Goal: Task Accomplishment & Management: Use online tool/utility

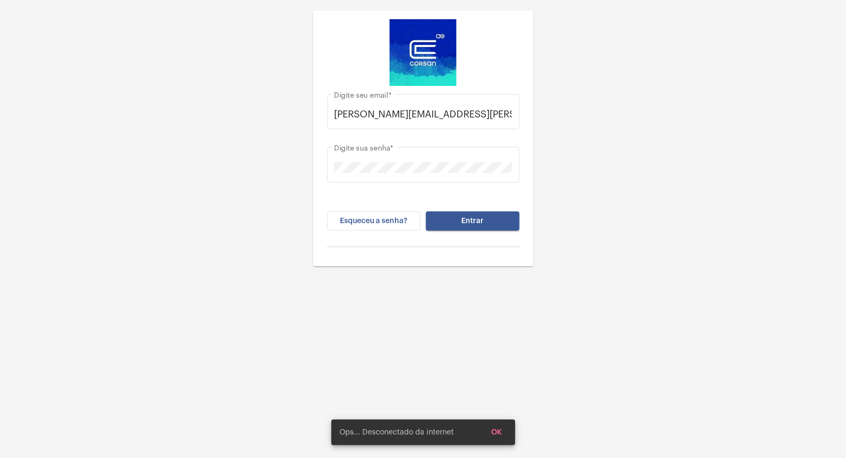
drag, startPoint x: 460, startPoint y: 239, endPoint x: 461, endPoint y: 233, distance: 6.0
click at [461, 238] on div "Esqueceu a senha? Entrar" at bounding box center [423, 230] width 192 height 36
click at [461, 224] on button "Entrar" at bounding box center [473, 221] width 94 height 19
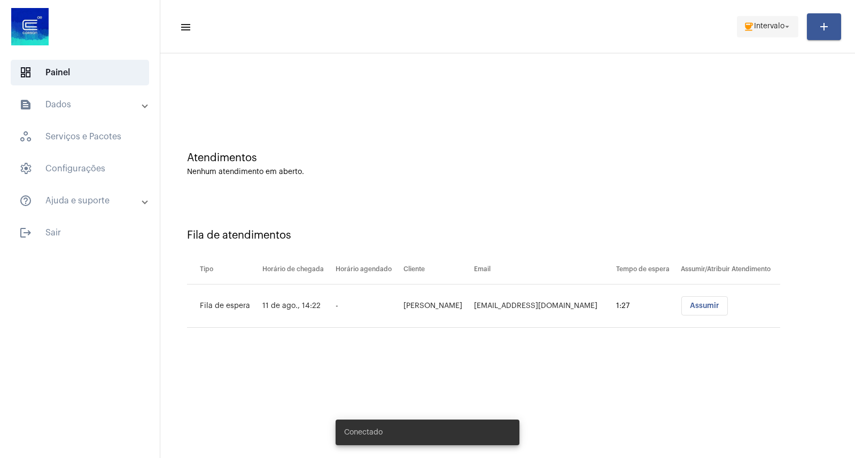
click at [770, 31] on span "coffee Intervalo arrow_drop_down" at bounding box center [767, 26] width 49 height 19
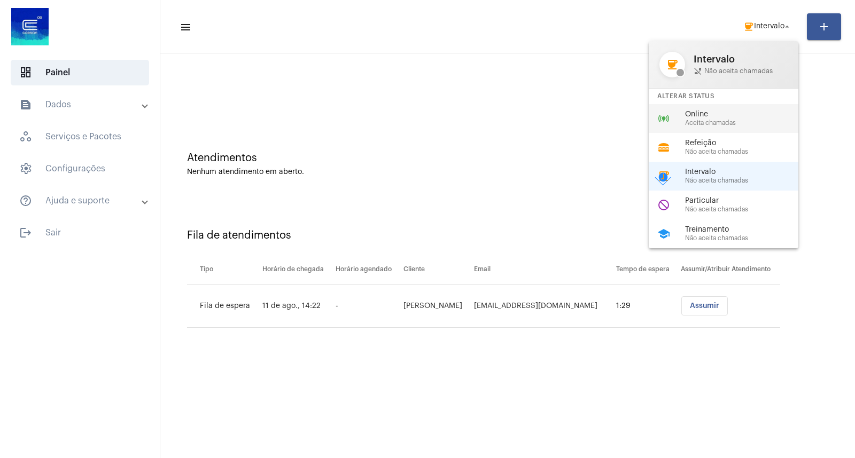
click at [714, 104] on div "online_prediction Online Aceita chamadas" at bounding box center [732, 118] width 167 height 29
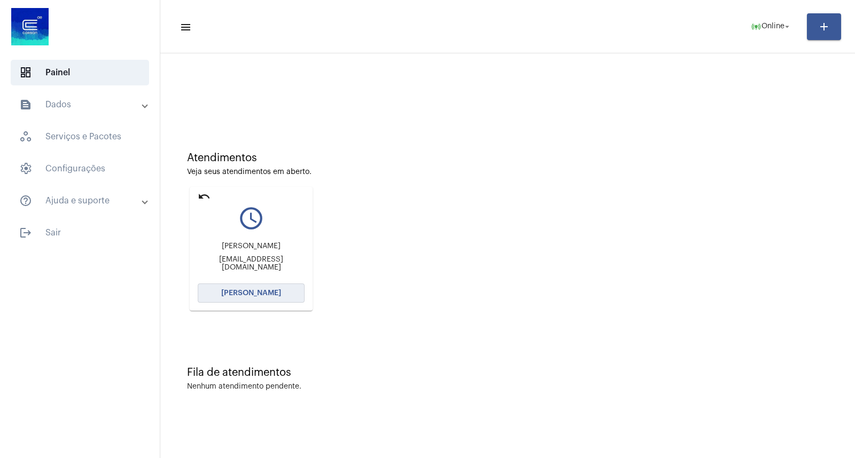
click at [262, 290] on span "[PERSON_NAME]" at bounding box center [251, 293] width 60 height 7
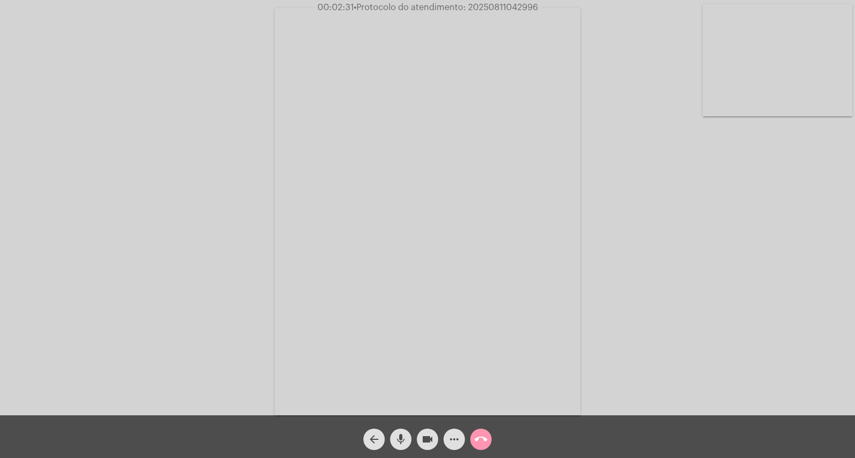
click at [487, 7] on span "• Protocolo do atendimento: 20250811042996" at bounding box center [446, 7] width 184 height 9
click at [487, 9] on span "• Protocolo do atendimento: 20250811042996" at bounding box center [446, 7] width 184 height 9
click at [500, 7] on span "• Protocolo do atendimento: 20250811042996" at bounding box center [447, 7] width 184 height 9
click at [485, 434] on mat-icon "call_end" at bounding box center [481, 439] width 13 height 13
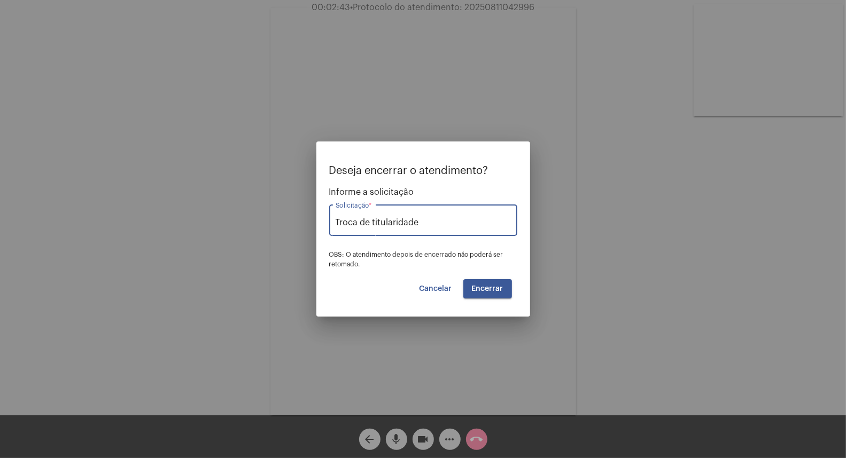
type input "Troca de titularidade"
click at [493, 284] on button "Encerrar" at bounding box center [487, 288] width 49 height 19
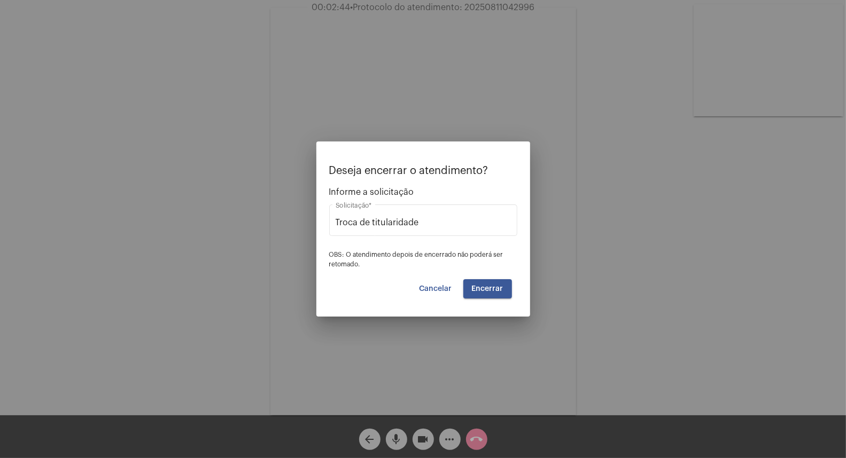
click at [493, 284] on button "Encerrar" at bounding box center [487, 288] width 49 height 19
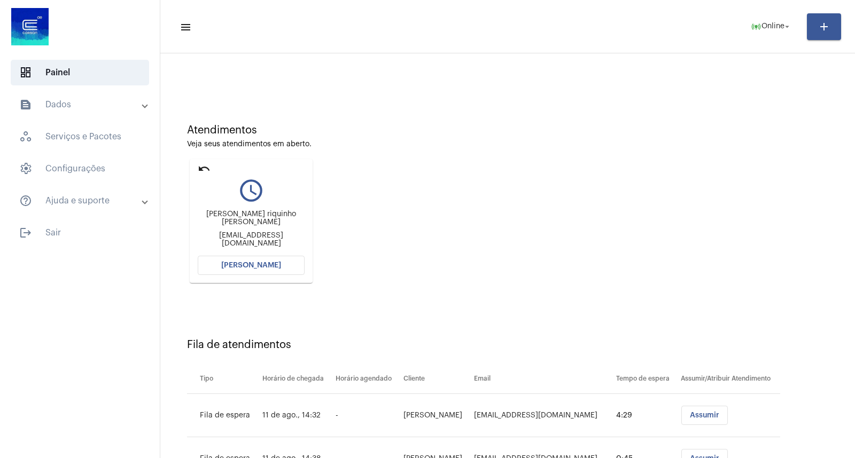
scroll to position [79, 0]
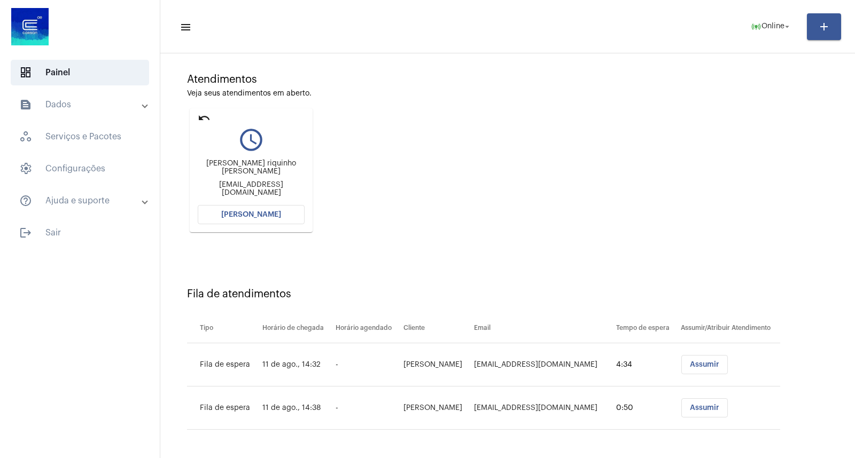
click at [261, 216] on span "[PERSON_NAME]" at bounding box center [251, 214] width 60 height 7
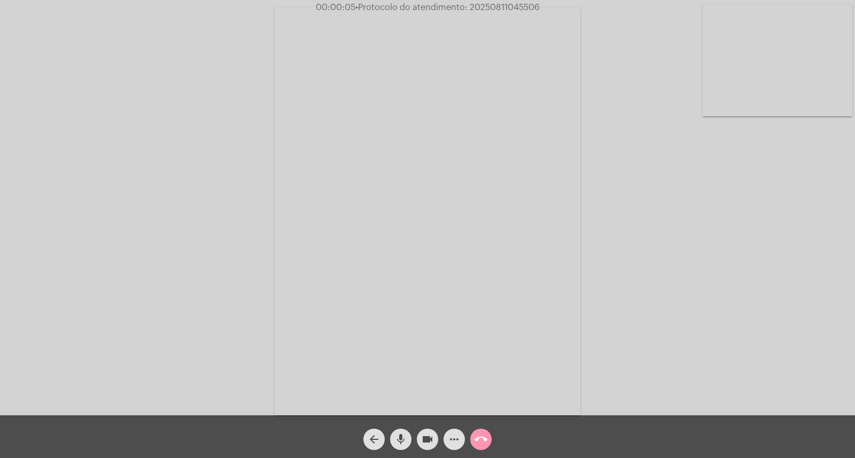
click at [730, 325] on div "Acessando Câmera e Microfone..." at bounding box center [427, 211] width 853 height 416
click at [397, 430] on span "mic" at bounding box center [400, 439] width 13 height 21
click at [402, 439] on mat-icon "mic_off" at bounding box center [400, 439] width 13 height 13
click at [399, 442] on mat-icon "mic" at bounding box center [400, 439] width 13 height 13
click at [431, 436] on mat-icon "videocam" at bounding box center [427, 439] width 13 height 13
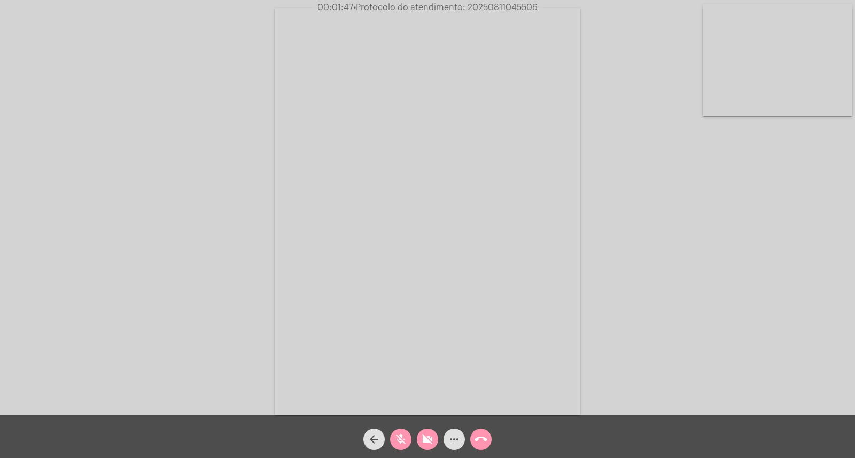
click at [431, 436] on mat-icon "videocam_off" at bounding box center [427, 439] width 13 height 13
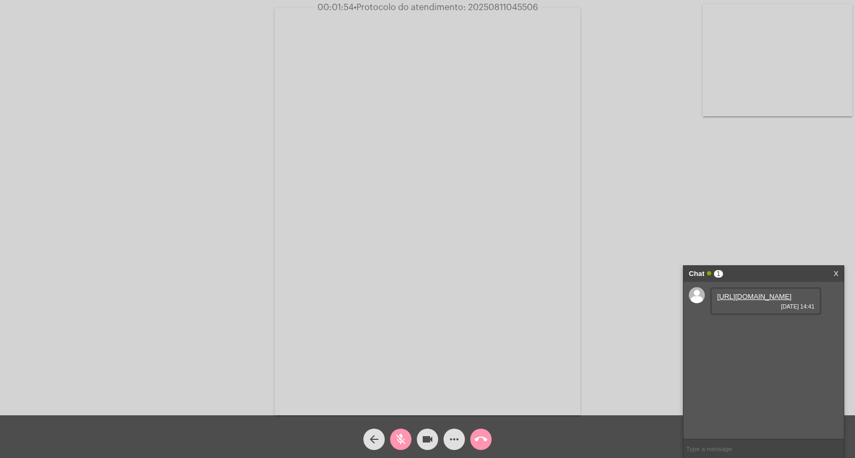
click at [770, 301] on link "[URL][DOMAIN_NAME]" at bounding box center [754, 297] width 74 height 8
click at [394, 446] on mat-icon "mic_off" at bounding box center [400, 439] width 13 height 13
drag, startPoint x: 740, startPoint y: 146, endPoint x: 558, endPoint y: 240, distance: 204.6
click at [738, 149] on div "Acessando Câmera e Microfone..." at bounding box center [427, 211] width 853 height 416
click at [756, 331] on link "[URL][DOMAIN_NAME]" at bounding box center [754, 327] width 74 height 8
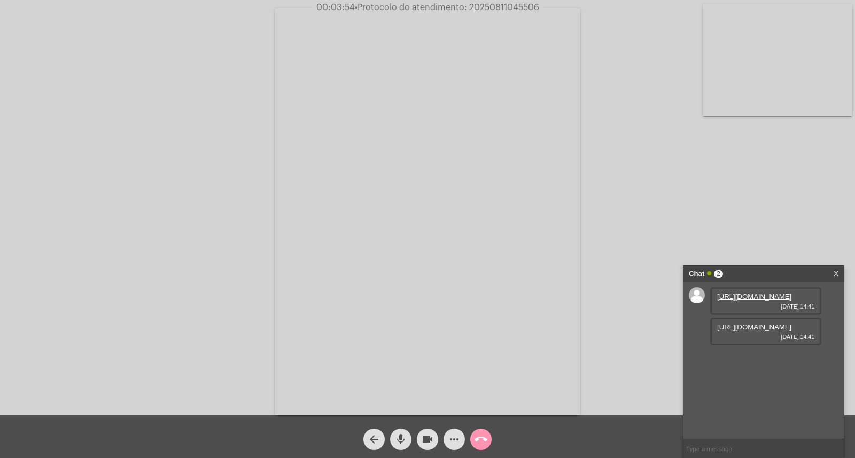
click at [397, 444] on mat-icon "mic" at bounding box center [400, 439] width 13 height 13
click at [424, 436] on mat-icon "videocam" at bounding box center [427, 439] width 13 height 13
click at [426, 429] on span "videocam_off" at bounding box center [427, 439] width 13 height 21
click at [749, 362] on link "[URL][DOMAIN_NAME]" at bounding box center [754, 358] width 74 height 8
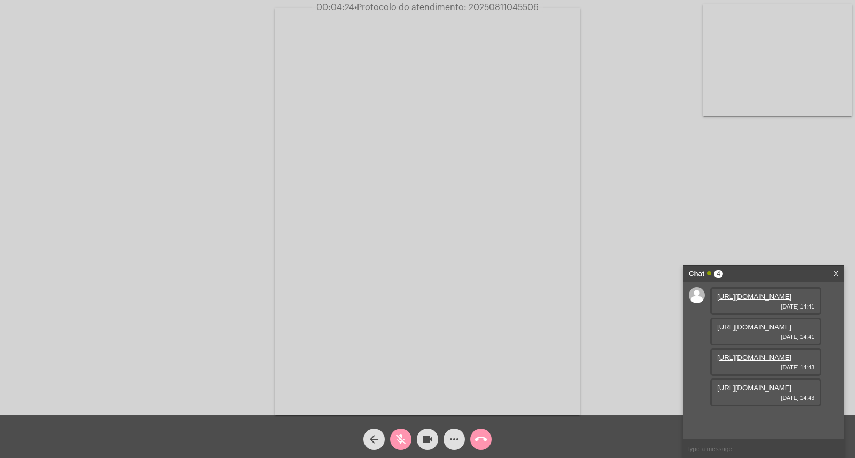
scroll to position [65, 0]
click at [392, 434] on button "mic_off" at bounding box center [400, 439] width 21 height 21
click at [752, 392] on link "[URL][DOMAIN_NAME]" at bounding box center [754, 388] width 74 height 8
click at [839, 271] on div "Chat 4 X" at bounding box center [763, 274] width 160 height 16
click at [834, 271] on link "X" at bounding box center [836, 274] width 5 height 16
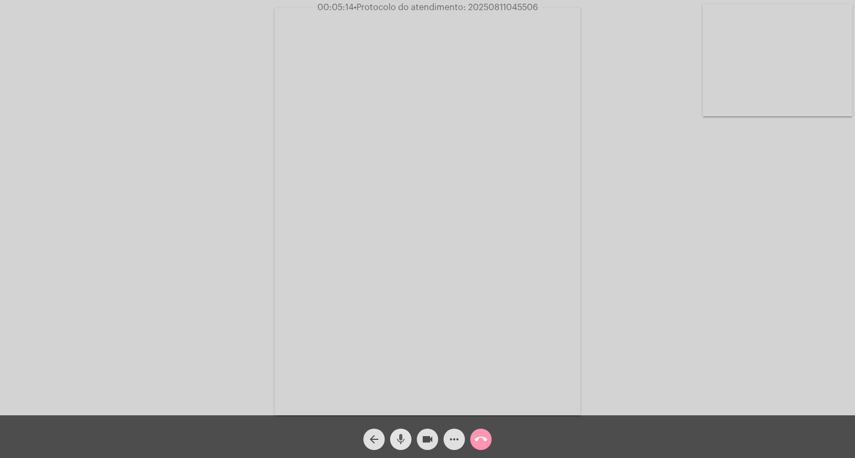
click at [401, 433] on mat-icon "mic" at bounding box center [400, 439] width 13 height 13
click at [640, 28] on div "Acessando Câmera e Microfone..." at bounding box center [427, 211] width 853 height 416
click at [397, 442] on mat-icon "mic_off" at bounding box center [400, 439] width 13 height 13
click at [397, 442] on mat-icon "mic" at bounding box center [400, 439] width 13 height 13
click at [403, 439] on mat-icon "mic_off" at bounding box center [400, 439] width 13 height 13
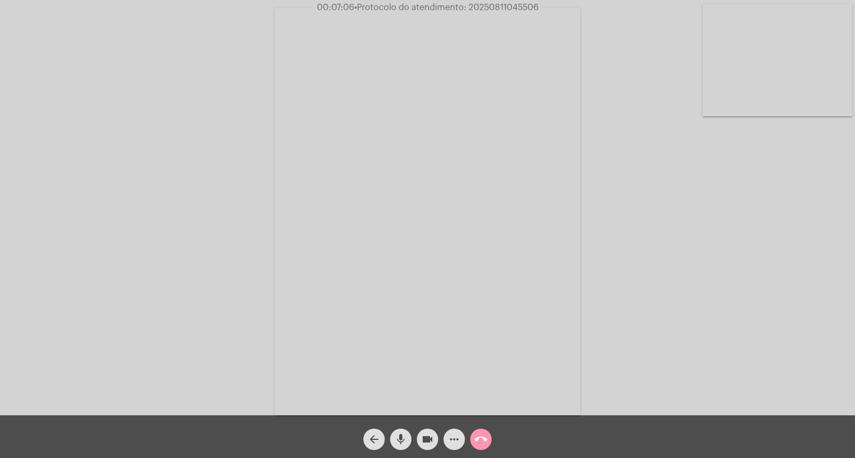
click at [628, 255] on div "Acessando Câmera e Microfone..." at bounding box center [427, 211] width 853 height 416
click at [685, 227] on div "Acessando Câmera e Microfone..." at bounding box center [427, 211] width 853 height 416
click at [487, 0] on div "Acessando Câmera e Microfone..." at bounding box center [427, 208] width 855 height 416
click at [479, 438] on mat-icon "call_end" at bounding box center [481, 439] width 13 height 13
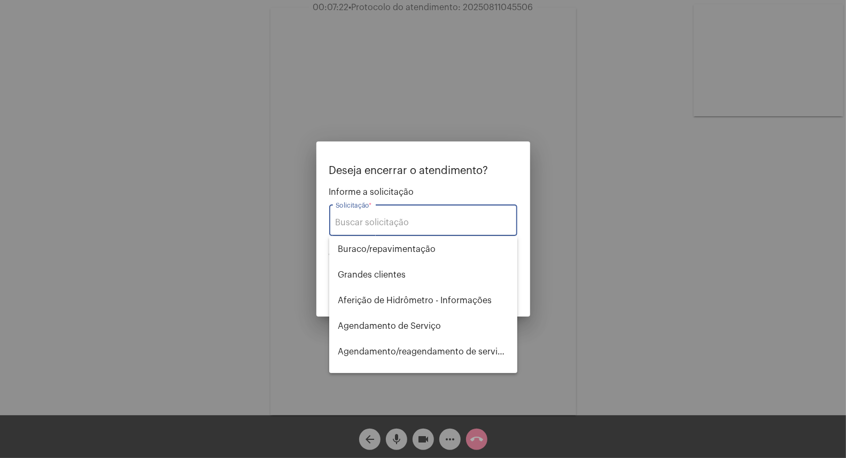
click at [425, 226] on input "Solicitação *" at bounding box center [423, 223] width 175 height 10
click at [418, 218] on input "Solicitação *" at bounding box center [423, 223] width 175 height 10
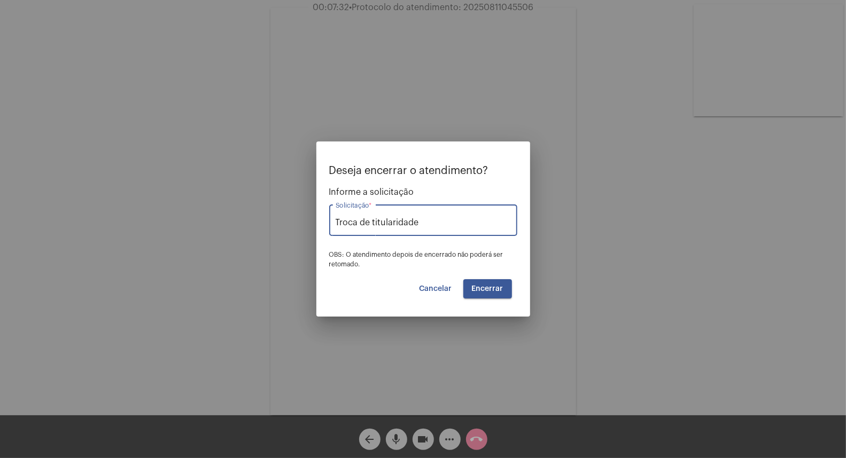
type input "Troca de titularidade"
click at [455, 277] on div "Deseja encerrar o atendimento? Informe a solicitação Troca de titularidade Soli…" at bounding box center [423, 232] width 188 height 134
click at [484, 280] on button "Encerrar" at bounding box center [487, 288] width 49 height 19
click at [485, 280] on button "Encerrar" at bounding box center [487, 288] width 49 height 19
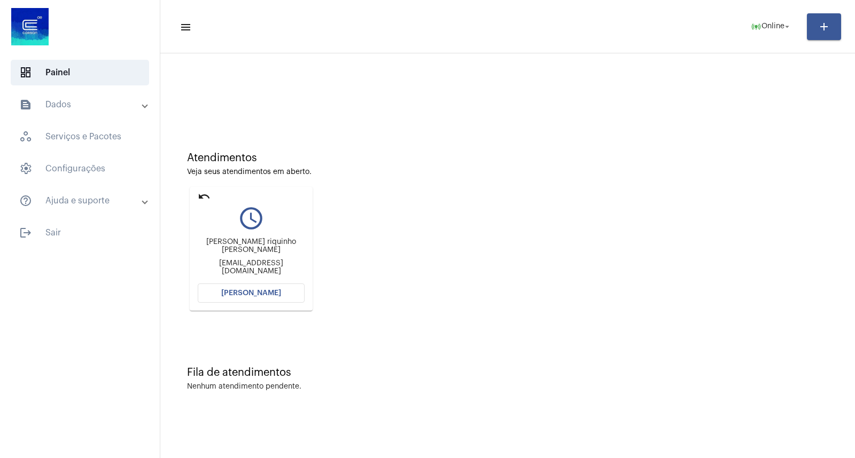
click at [202, 304] on mat-card "undo query_builder Alana riquinho [PERSON_NAME] [EMAIL_ADDRESS][DOMAIN_NAME] [P…" at bounding box center [251, 249] width 123 height 124
click at [227, 292] on span "[PERSON_NAME]" at bounding box center [251, 293] width 60 height 7
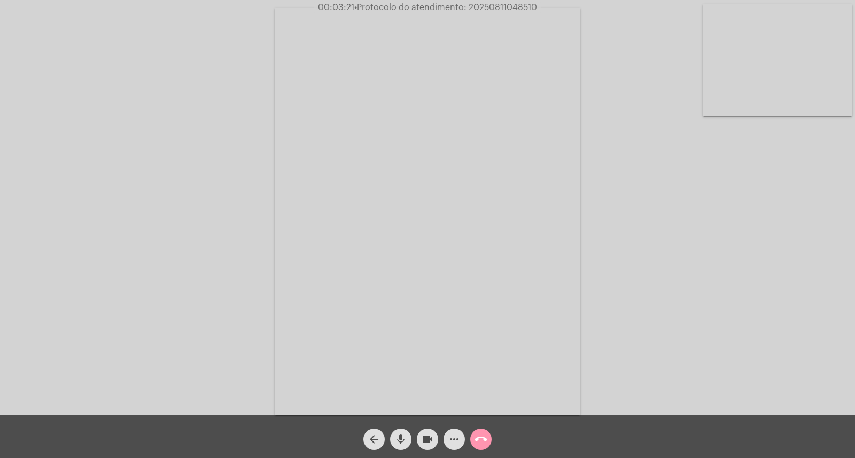
click at [402, 438] on mat-icon "mic" at bounding box center [400, 439] width 13 height 13
click at [421, 442] on button "videocam" at bounding box center [427, 439] width 21 height 21
click at [421, 441] on mat-icon "videocam_off" at bounding box center [427, 439] width 13 height 13
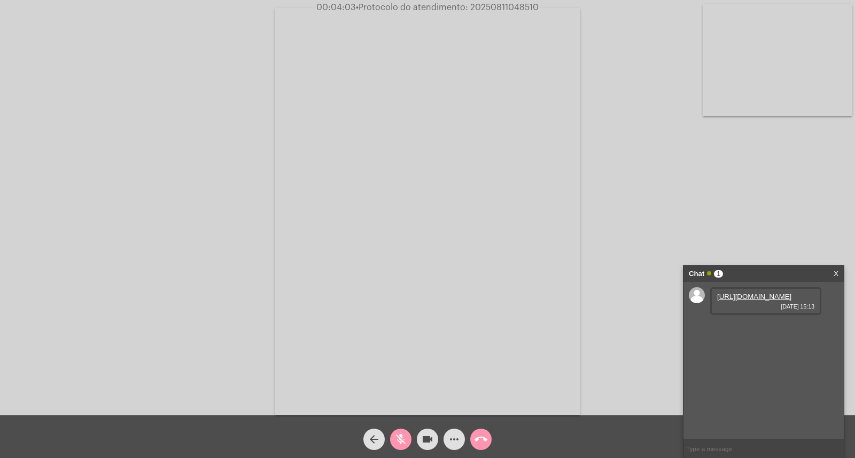
click at [728, 301] on link "[URL][DOMAIN_NAME]" at bounding box center [754, 297] width 74 height 8
click at [433, 447] on span "videocam" at bounding box center [427, 439] width 13 height 21
click at [437, 441] on button "videocam_off" at bounding box center [427, 439] width 21 height 21
click at [394, 439] on mat-icon "mic_off" at bounding box center [400, 439] width 13 height 13
click at [405, 442] on mat-icon "mic" at bounding box center [400, 439] width 13 height 13
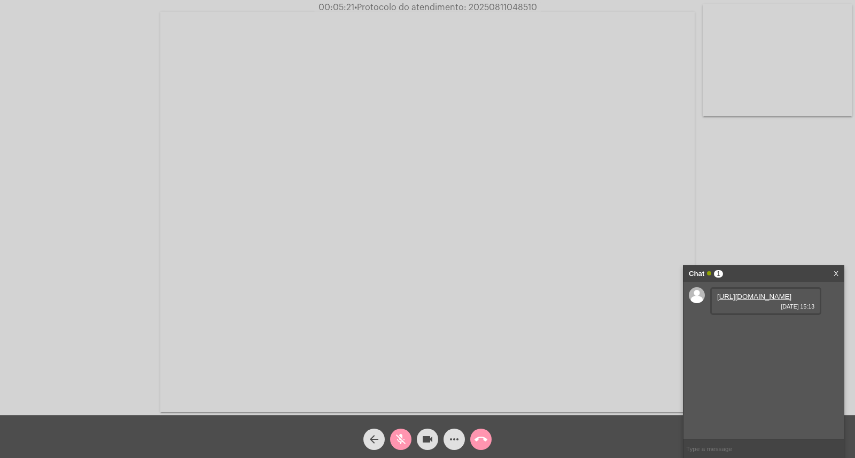
click at [402, 439] on mat-icon "mic_off" at bounding box center [400, 439] width 13 height 13
click at [396, 438] on mat-icon "mic" at bounding box center [400, 439] width 13 height 13
click at [498, 2] on span "00:05:44 • Protocolo do atendimento: 20250811048510" at bounding box center [428, 7] width 230 height 11
click at [398, 426] on div "mic_off" at bounding box center [400, 437] width 27 height 27
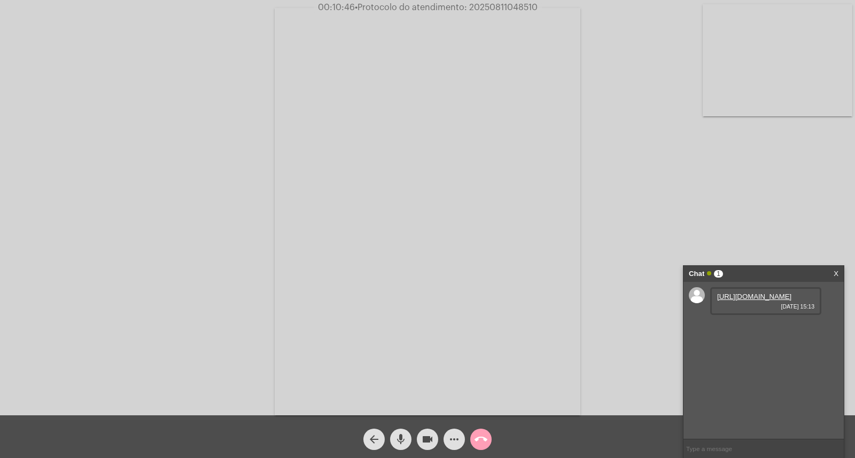
click at [479, 440] on mat-icon "call_end" at bounding box center [481, 439] width 13 height 13
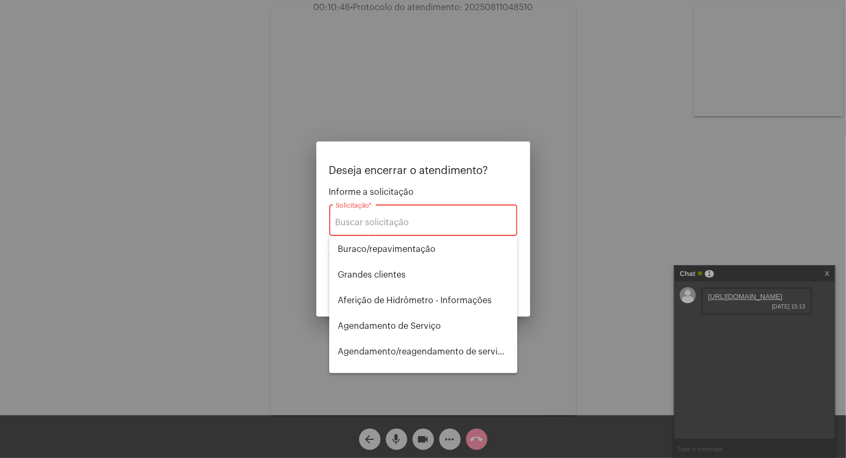
click at [413, 216] on div "Solicitação *" at bounding box center [423, 220] width 175 height 34
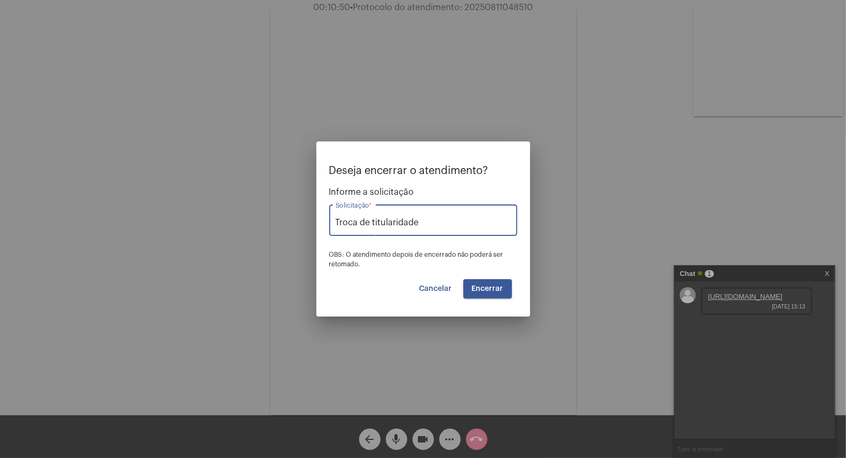
type input "Troca de titularidade"
click at [475, 286] on span "Encerrar" at bounding box center [488, 288] width 32 height 7
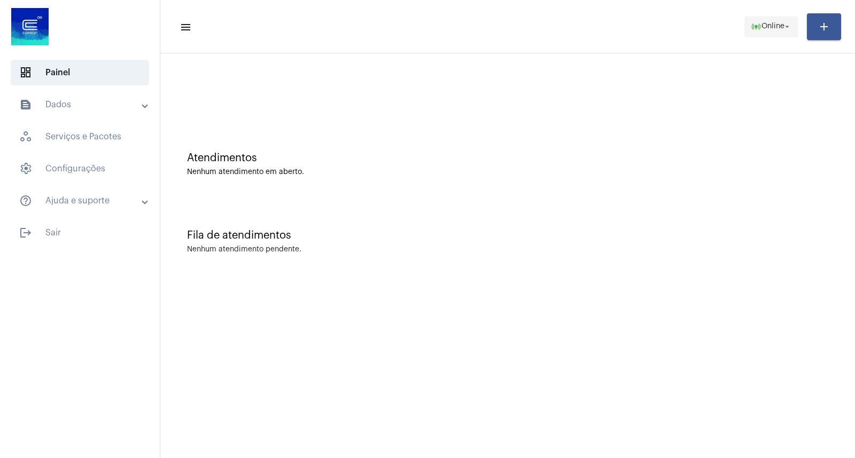
click at [757, 15] on mat-toolbar-row "menu online_prediction Online arrow_drop_down add" at bounding box center [507, 27] width 695 height 34
click at [757, 16] on button "online_prediction Online arrow_drop_down" at bounding box center [771, 26] width 54 height 21
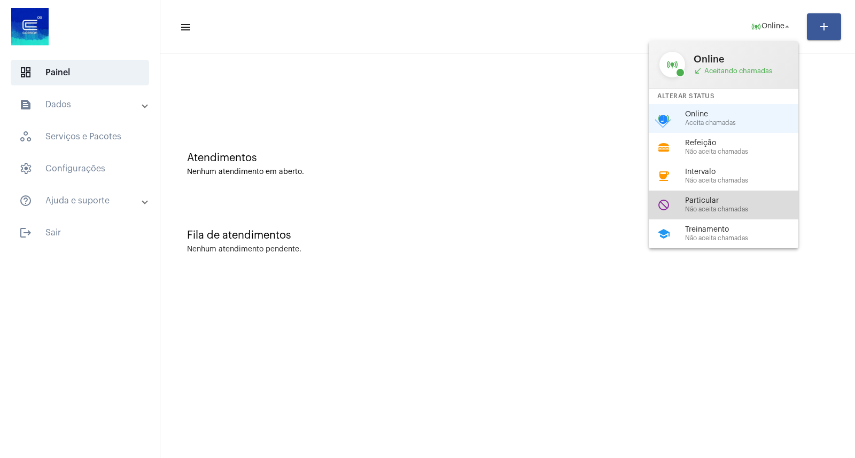
click at [729, 201] on span "Particular" at bounding box center [746, 201] width 122 height 8
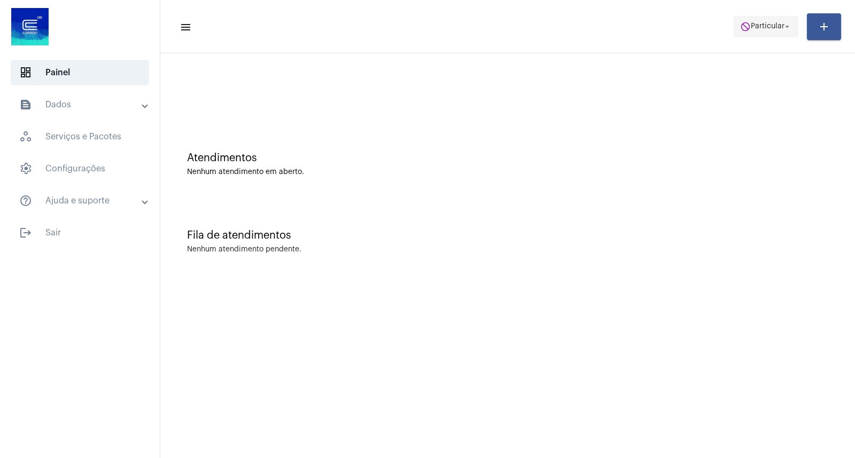
click at [767, 25] on span "Particular" at bounding box center [768, 26] width 34 height 7
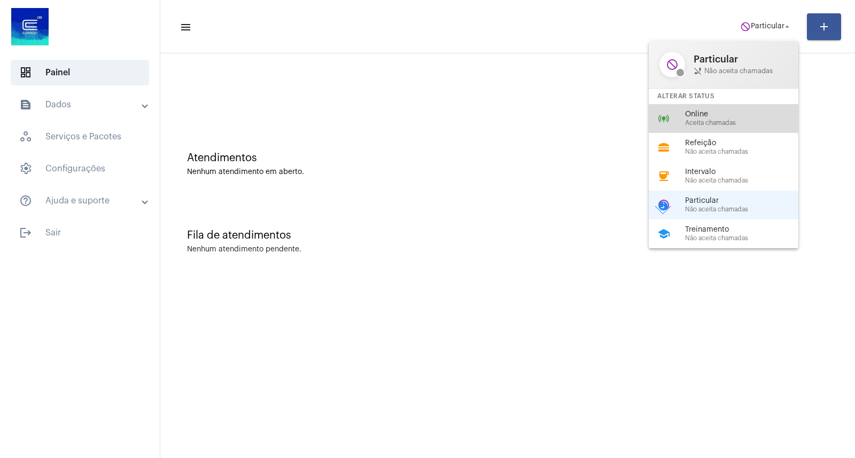
click at [687, 120] on span "Aceita chamadas" at bounding box center [746, 123] width 122 height 7
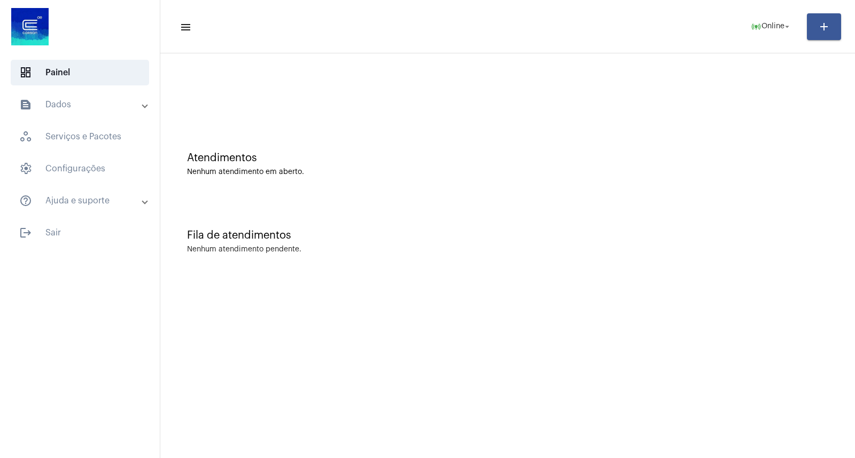
click at [652, 348] on mat-sidenav-content "menu online_prediction Online arrow_drop_down add Atendimentos Nenhum atendimen…" at bounding box center [507, 229] width 695 height 458
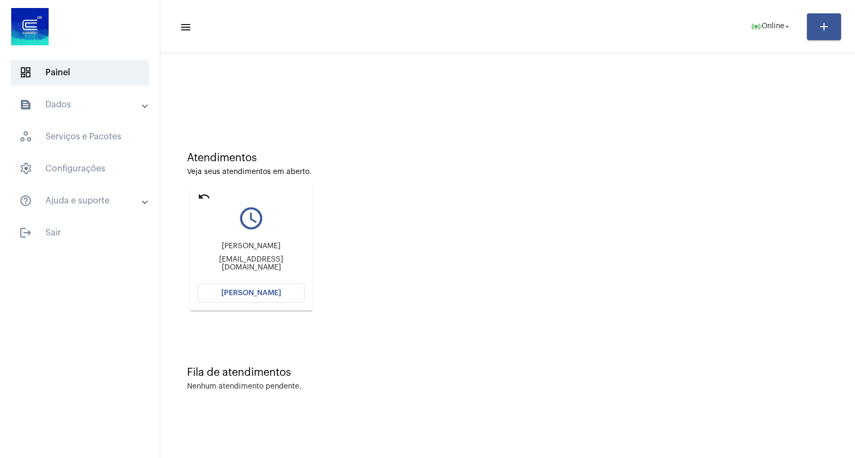
click at [236, 278] on div "[PERSON_NAME] [EMAIL_ADDRESS][DOMAIN_NAME]" at bounding box center [251, 257] width 107 height 48
click at [243, 290] on span "[PERSON_NAME]" at bounding box center [251, 293] width 60 height 7
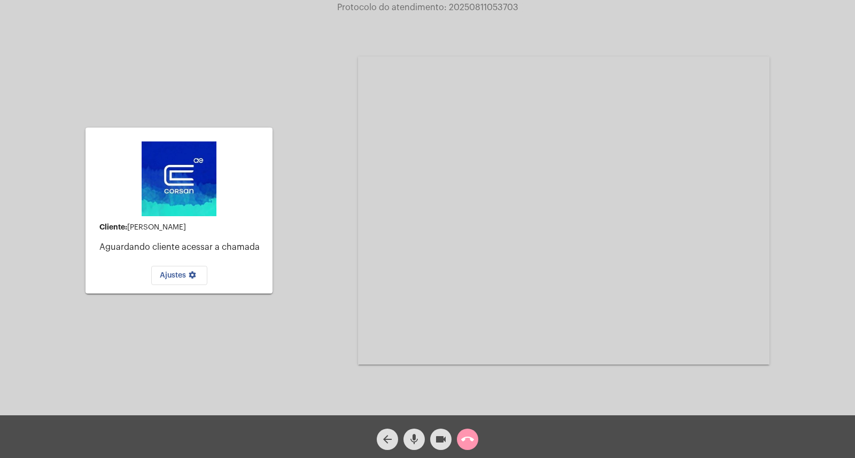
click at [252, 103] on div "Cliente: [PERSON_NAME] Aguardando cliente acessar a chamada Ajustes settings" at bounding box center [178, 210] width 187 height 413
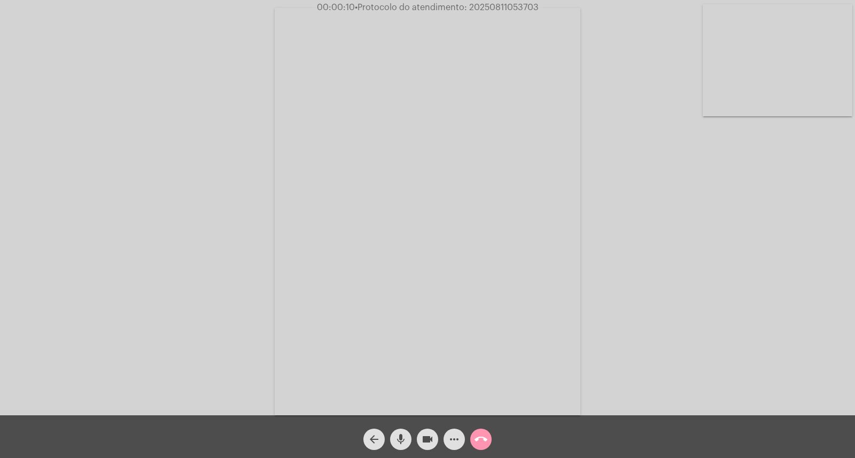
drag, startPoint x: 823, startPoint y: 314, endPoint x: 800, endPoint y: 299, distance: 27.1
click at [820, 312] on div "Acessando Câmera e Microfone..." at bounding box center [427, 211] width 853 height 416
click at [395, 444] on mat-icon "mic" at bounding box center [400, 439] width 13 height 13
drag, startPoint x: 398, startPoint y: 439, endPoint x: 393, endPoint y: 430, distance: 9.8
click at [398, 439] on mat-icon "mic_off" at bounding box center [400, 439] width 13 height 13
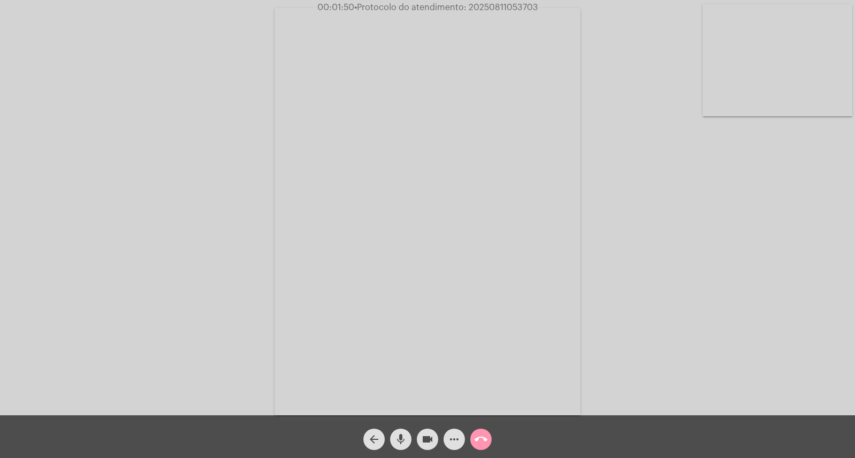
click at [396, 446] on mat-icon "mic" at bounding box center [400, 439] width 13 height 13
click at [399, 436] on mat-icon "mic_off" at bounding box center [400, 439] width 13 height 13
click at [399, 436] on mat-icon "mic" at bounding box center [400, 439] width 13 height 13
click at [399, 436] on mat-icon "mic_off" at bounding box center [400, 439] width 13 height 13
click at [191, 259] on div "Acessando Câmera e Microfone..." at bounding box center [427, 211] width 853 height 416
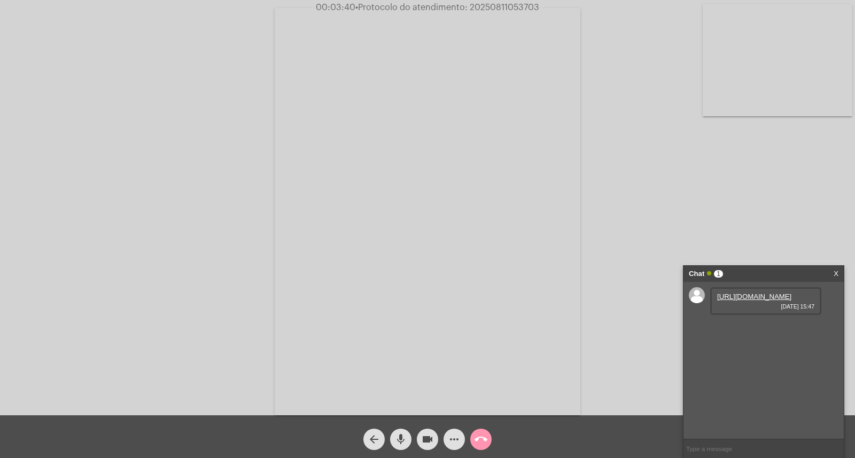
click at [191, 259] on div "Acessando Câmera e Microfone..." at bounding box center [427, 211] width 853 height 416
click at [752, 301] on link "[URL][DOMAIN_NAME]" at bounding box center [754, 297] width 74 height 8
click at [762, 331] on link "[URL][DOMAIN_NAME]" at bounding box center [754, 327] width 74 height 8
click at [765, 331] on link "[URL][DOMAIN_NAME]" at bounding box center [754, 327] width 74 height 8
click at [751, 331] on link "[URL][DOMAIN_NAME]" at bounding box center [754, 327] width 74 height 8
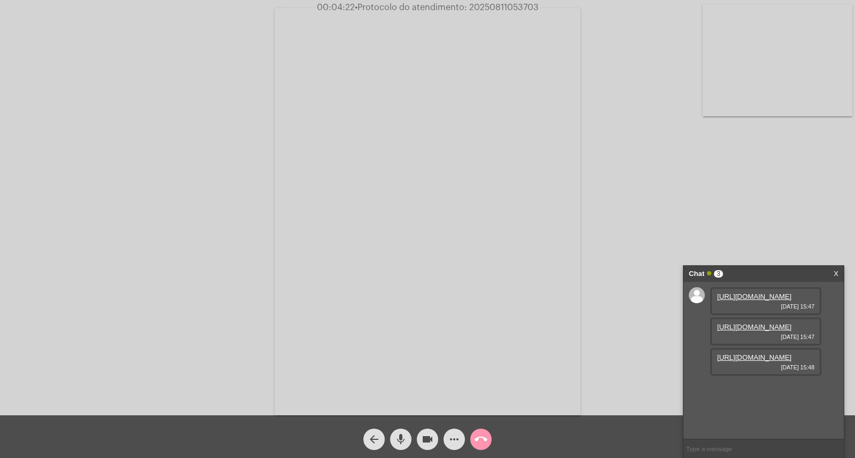
click at [756, 362] on link "[URL][DOMAIN_NAME]" at bounding box center [754, 358] width 74 height 8
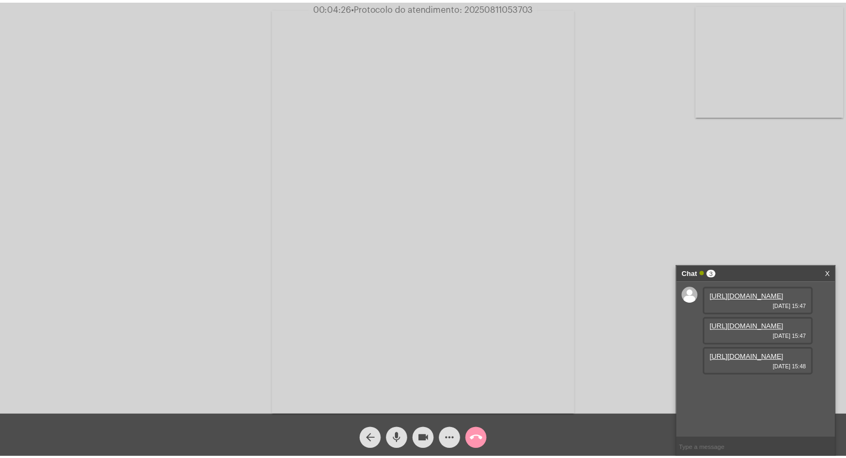
scroll to position [10, 0]
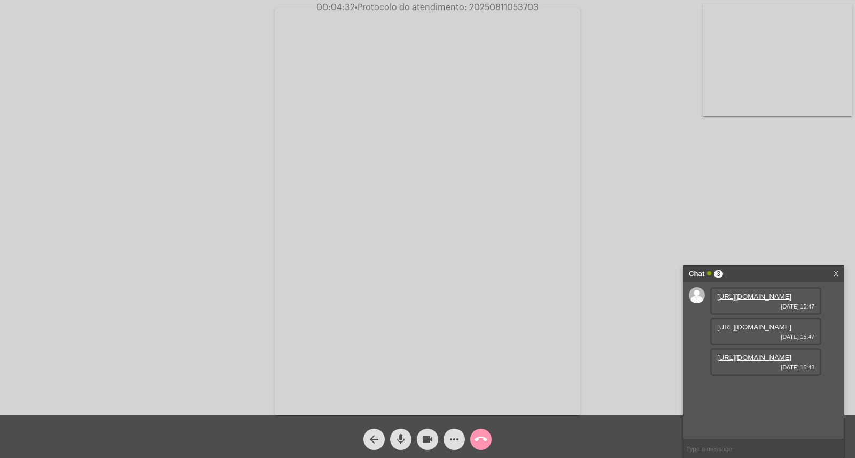
click at [403, 438] on mat-icon "mic" at bounding box center [400, 439] width 13 height 13
click at [421, 438] on mat-icon "videocam" at bounding box center [427, 439] width 13 height 13
click at [402, 447] on span "mic_off" at bounding box center [400, 439] width 13 height 21
click at [403, 437] on mat-icon "mic" at bounding box center [400, 439] width 13 height 13
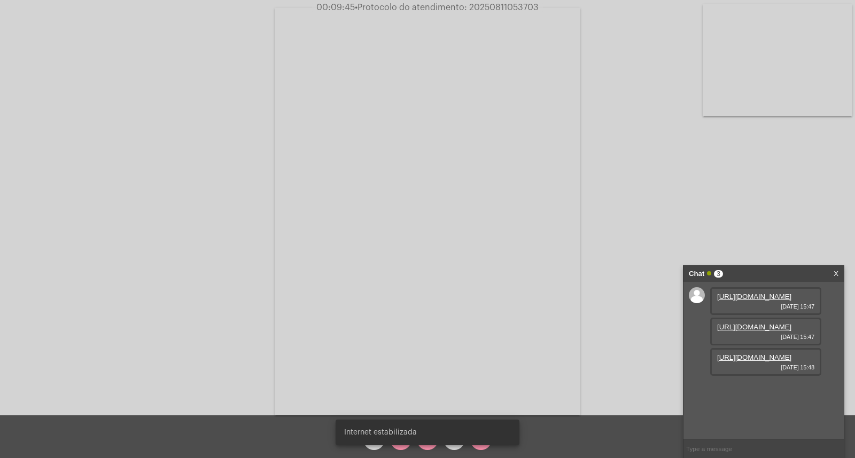
click at [604, 302] on div "Acessando Câmera e Microfone..." at bounding box center [427, 211] width 853 height 416
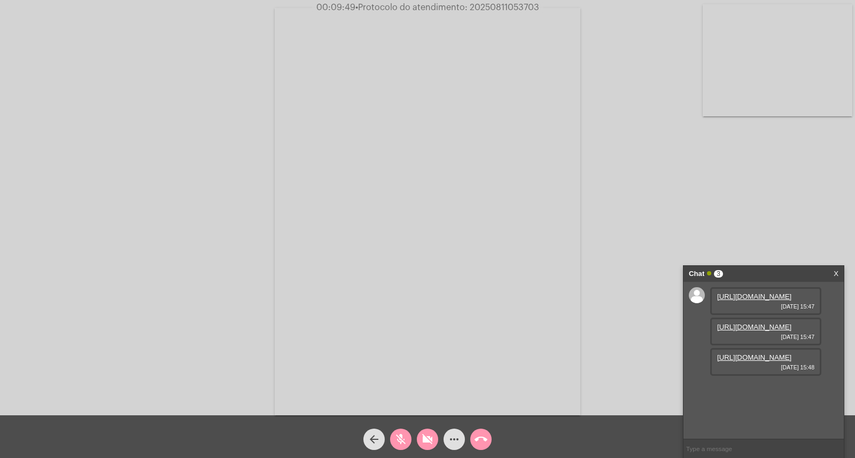
click at [407, 438] on button "mic_off" at bounding box center [400, 439] width 21 height 21
click at [417, 439] on button "videocam_off" at bounding box center [427, 439] width 21 height 21
click at [839, 276] on div "Chat 3 X" at bounding box center [763, 274] width 160 height 16
click at [837, 275] on link "X" at bounding box center [836, 274] width 5 height 16
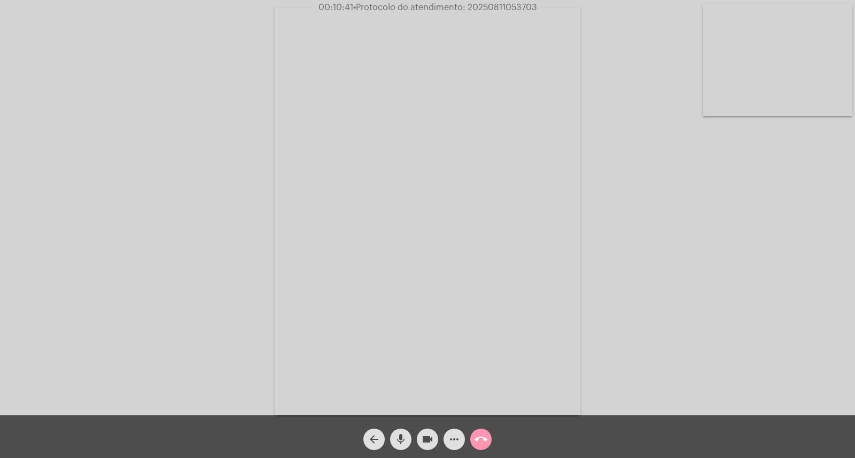
click at [479, 447] on span "call_end" at bounding box center [481, 439] width 13 height 21
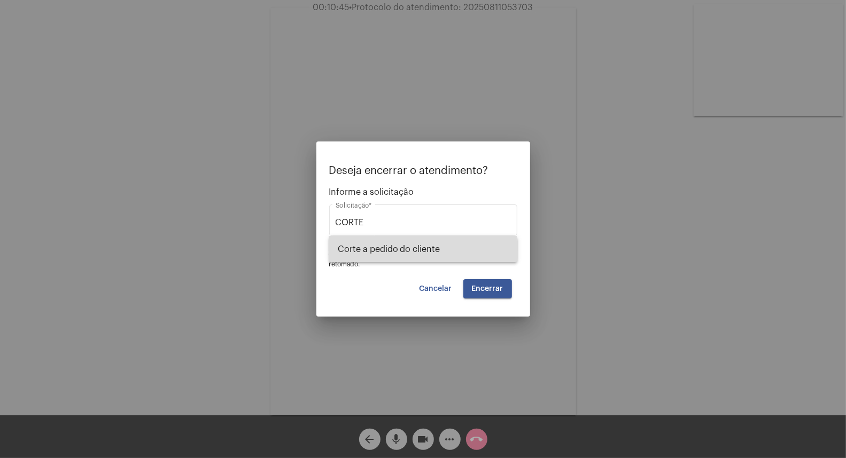
click at [380, 253] on span "Corte a pedido do cliente" at bounding box center [423, 250] width 171 height 26
type input "Corte a pedido do cliente"
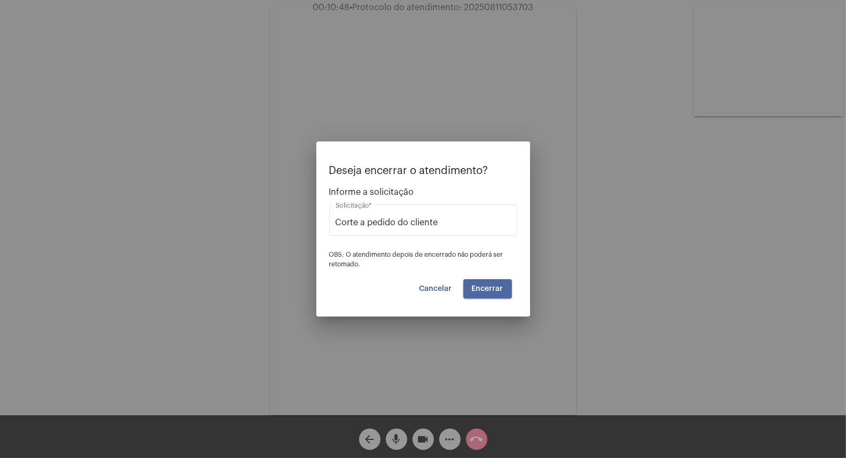
click at [496, 287] on span "Encerrar" at bounding box center [488, 288] width 32 height 7
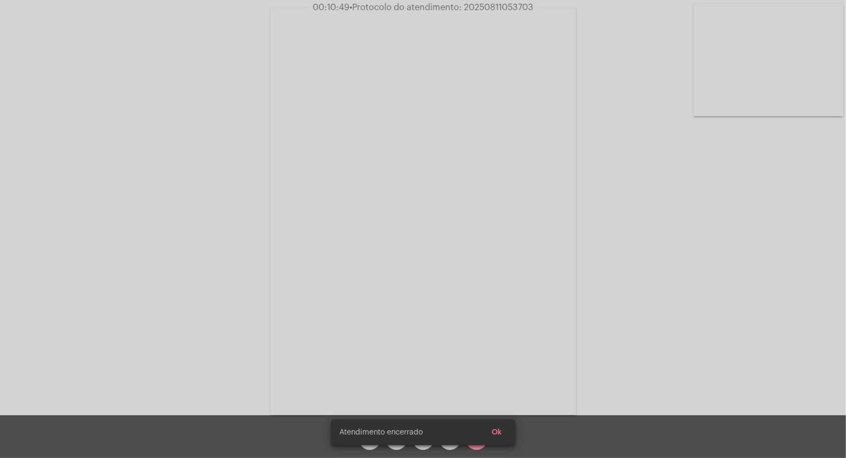
click at [496, 287] on video at bounding box center [423, 212] width 306 height 408
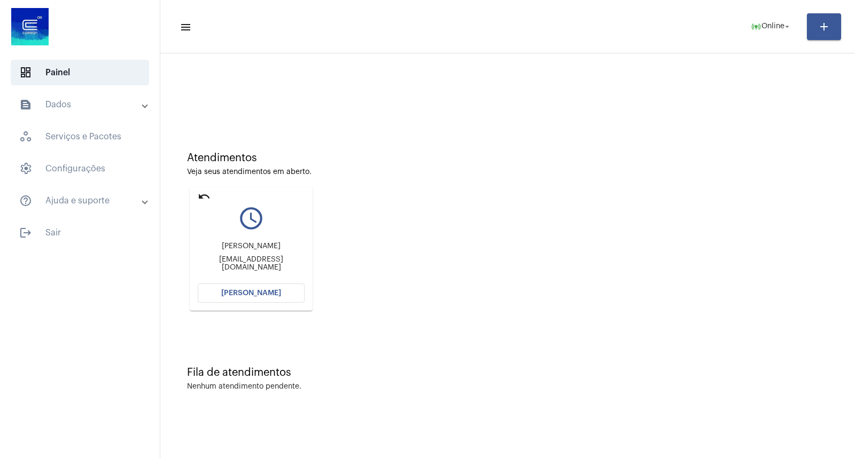
click at [253, 282] on mat-card "undo query_builder [PERSON_NAME] [EMAIL_ADDRESS][DOMAIN_NAME] [PERSON_NAME]" at bounding box center [251, 249] width 123 height 124
click at [253, 286] on button "[PERSON_NAME]" at bounding box center [251, 293] width 107 height 19
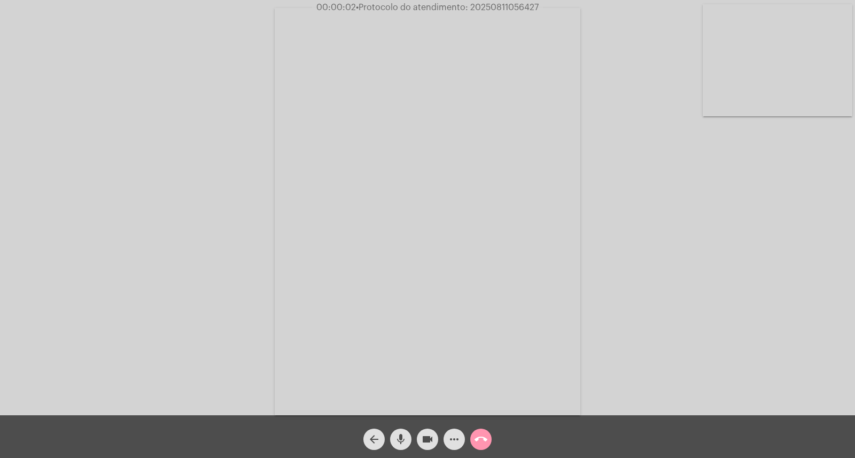
click at [398, 444] on mat-icon "mic" at bounding box center [400, 439] width 13 height 13
click at [398, 444] on mat-icon "mic_off" at bounding box center [400, 439] width 13 height 13
click at [225, 177] on div "Acessando Câmera e Microfone..." at bounding box center [427, 211] width 853 height 416
click at [391, 437] on button "mic" at bounding box center [400, 439] width 21 height 21
click at [391, 437] on button "mic_off" at bounding box center [400, 439] width 21 height 21
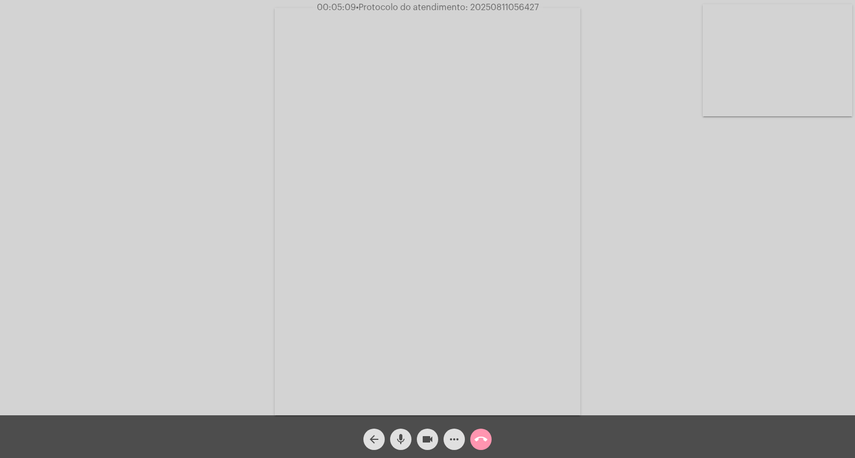
click at [408, 439] on button "mic" at bounding box center [400, 439] width 21 height 21
click at [400, 450] on span "mic_off" at bounding box center [400, 439] width 13 height 21
click at [420, 447] on button "videocam" at bounding box center [427, 439] width 21 height 21
click at [421, 437] on mat-icon "videocam_off" at bounding box center [427, 439] width 13 height 13
click at [741, 206] on div "Acessando Câmera e Microfone..." at bounding box center [427, 211] width 853 height 416
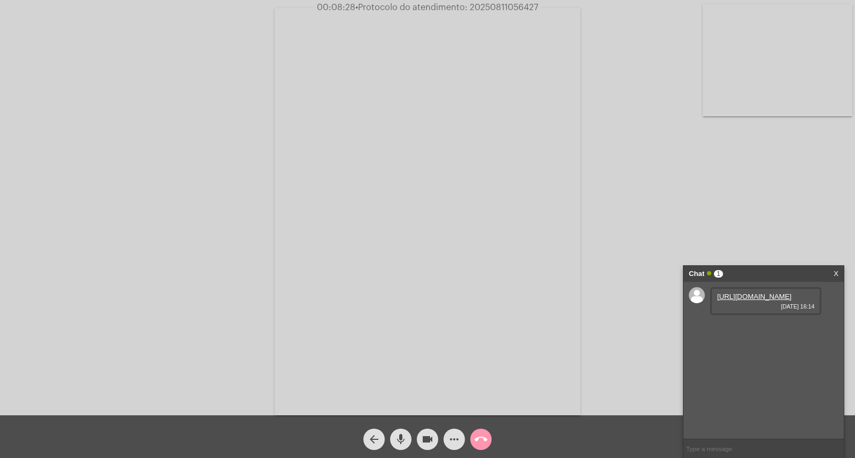
click at [734, 301] on link "[URL][DOMAIN_NAME]" at bounding box center [754, 297] width 74 height 8
click at [493, 4] on span "• Protocolo do atendimento: 20250811056427" at bounding box center [445, 7] width 183 height 9
copy span "20250811056427"
click at [833, 270] on div "Chat 1 X" at bounding box center [763, 274] width 160 height 16
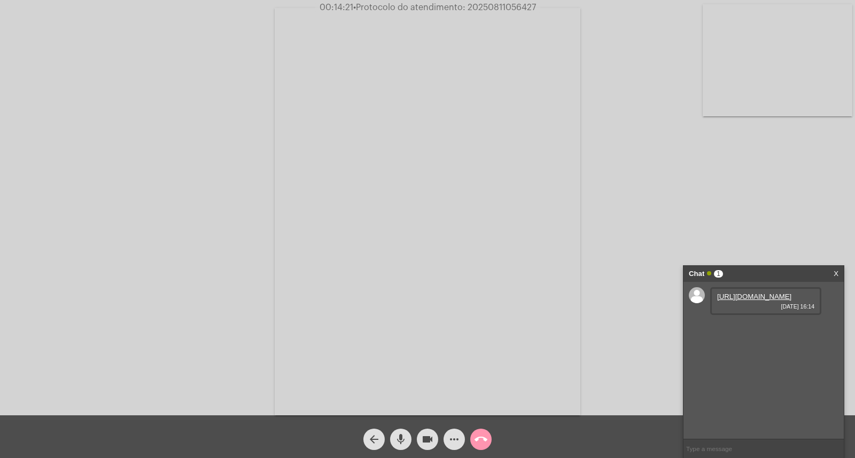
click at [839, 268] on div "Chat 1 X" at bounding box center [763, 274] width 160 height 16
click at [837, 271] on link "X" at bounding box center [836, 274] width 5 height 16
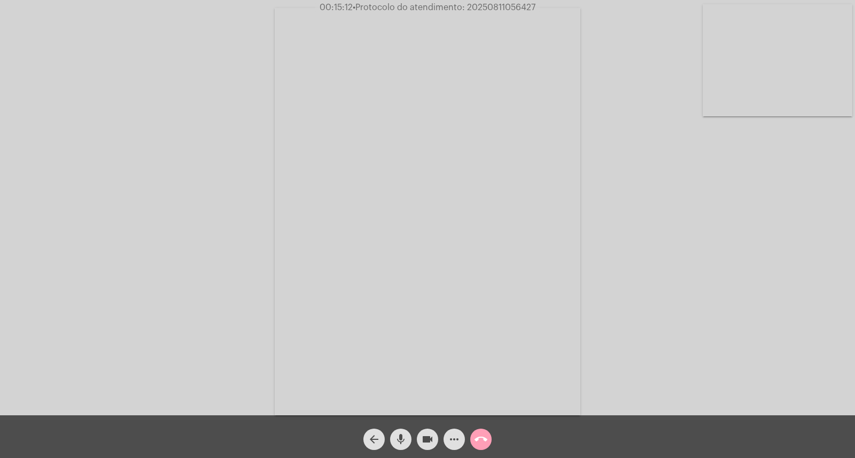
click at [490, 440] on button "call_end" at bounding box center [480, 439] width 21 height 21
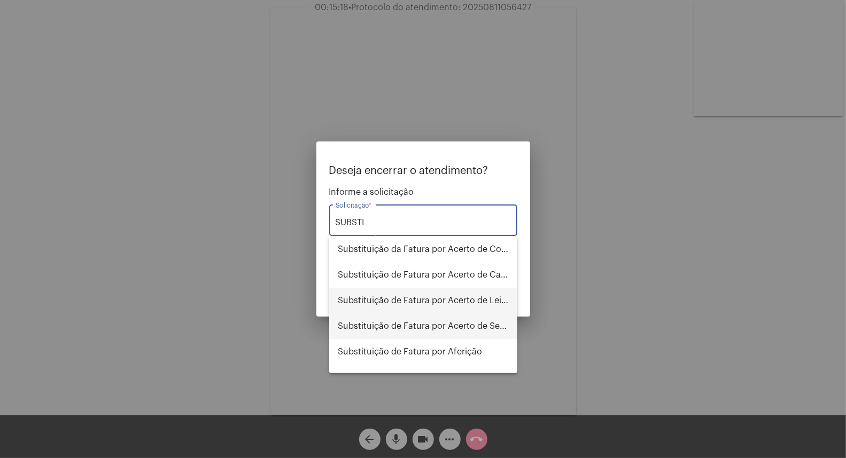
click at [451, 324] on span "Substituição de Fatura por Acerto de Serviço" at bounding box center [423, 327] width 171 height 26
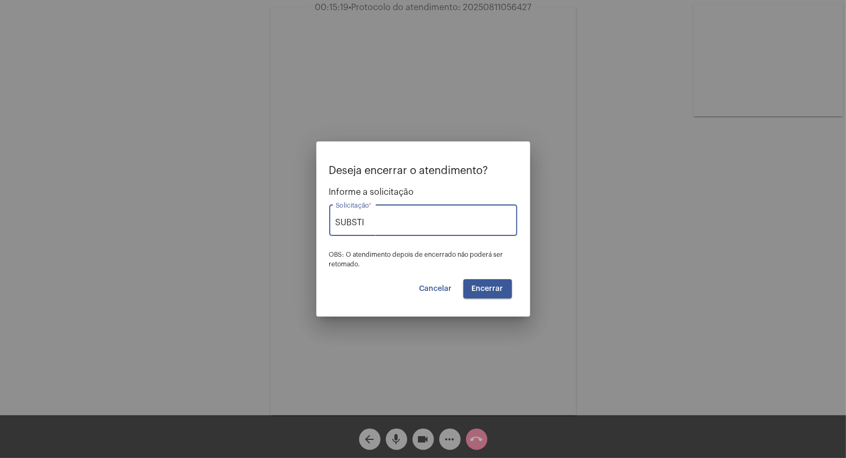
type input "Substituição de Fatura por Acerto de Serviço"
click at [496, 289] on span "Encerrar" at bounding box center [488, 288] width 32 height 7
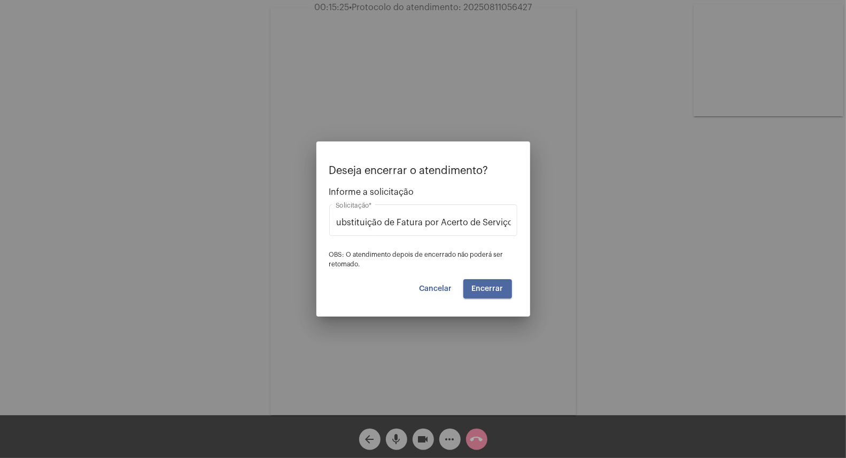
click at [496, 289] on span "Encerrar" at bounding box center [488, 288] width 32 height 7
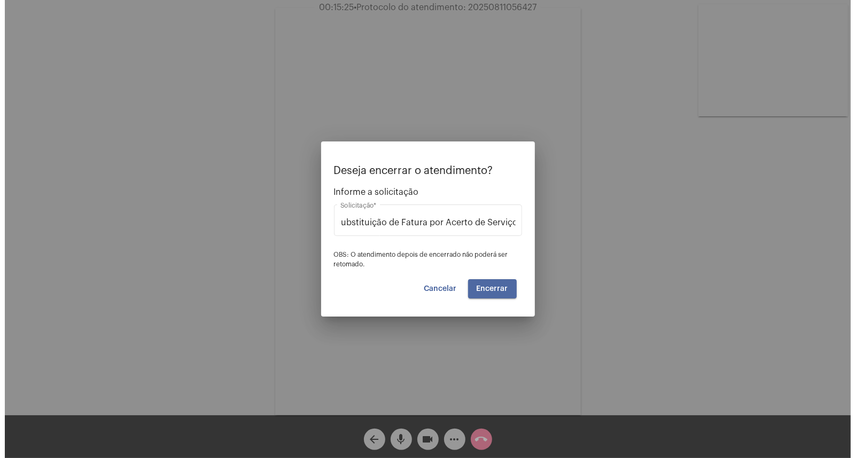
scroll to position [0, 0]
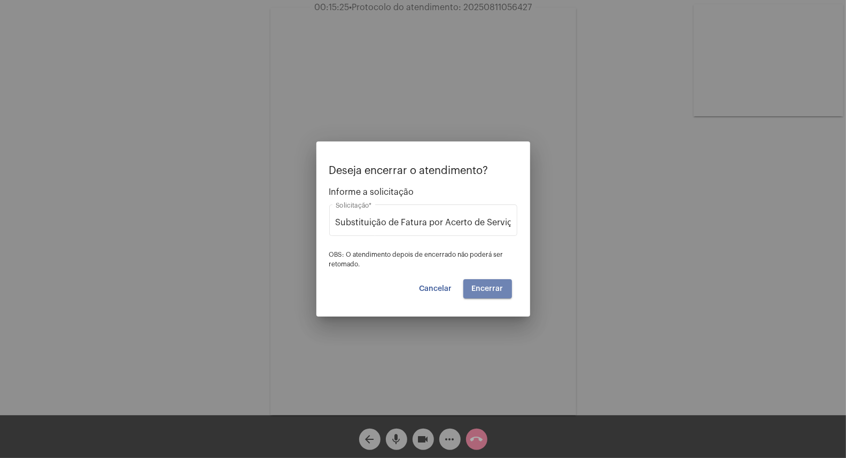
click at [496, 289] on span "Encerrar" at bounding box center [488, 288] width 32 height 7
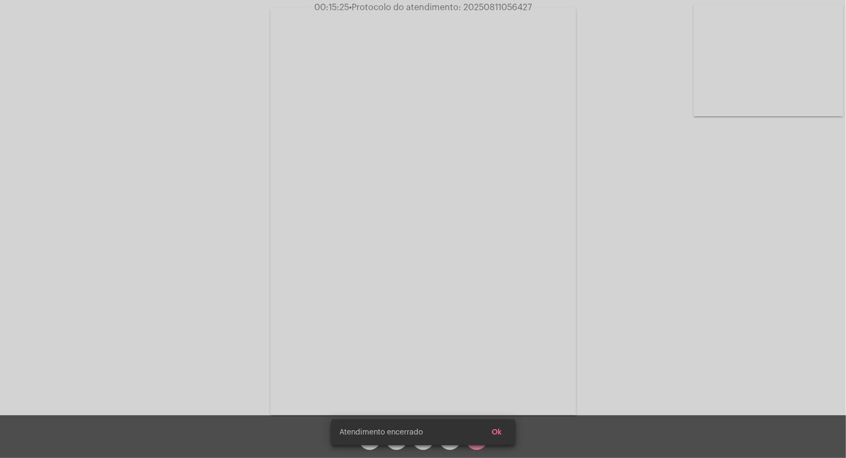
click at [496, 289] on video at bounding box center [423, 212] width 306 height 408
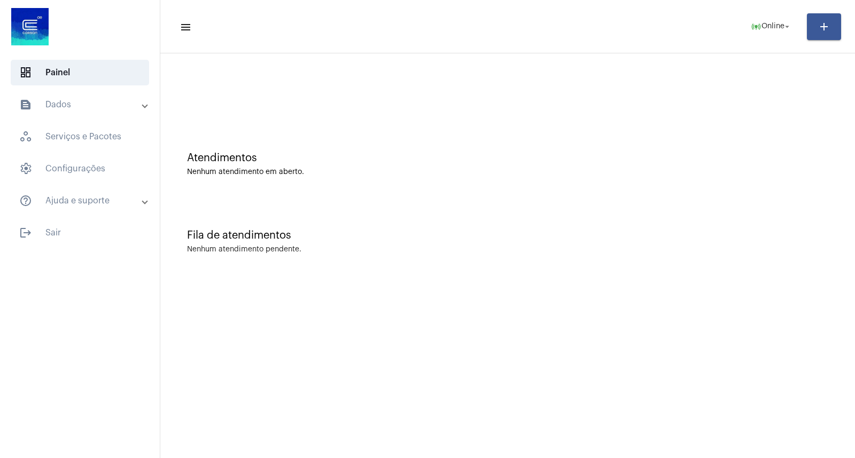
click at [77, 105] on mat-panel-title "text_snippet_outlined Dados" at bounding box center [80, 104] width 123 height 13
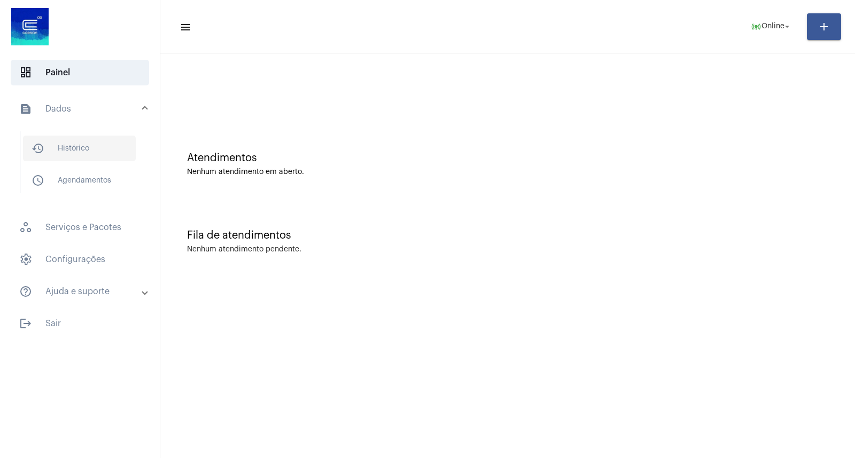
click at [97, 141] on span "history_outlined Histórico" at bounding box center [79, 149] width 113 height 26
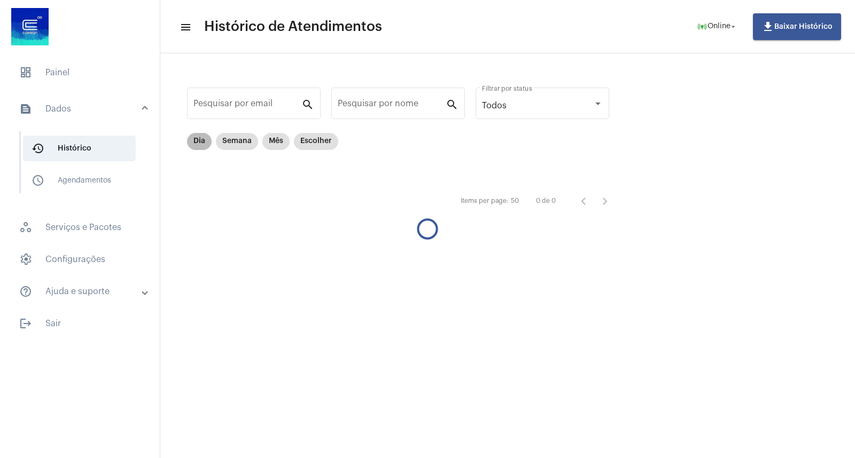
click at [192, 139] on mat-chip "Dia" at bounding box center [199, 141] width 25 height 17
click at [193, 139] on mat-chip "Dia" at bounding box center [199, 141] width 25 height 17
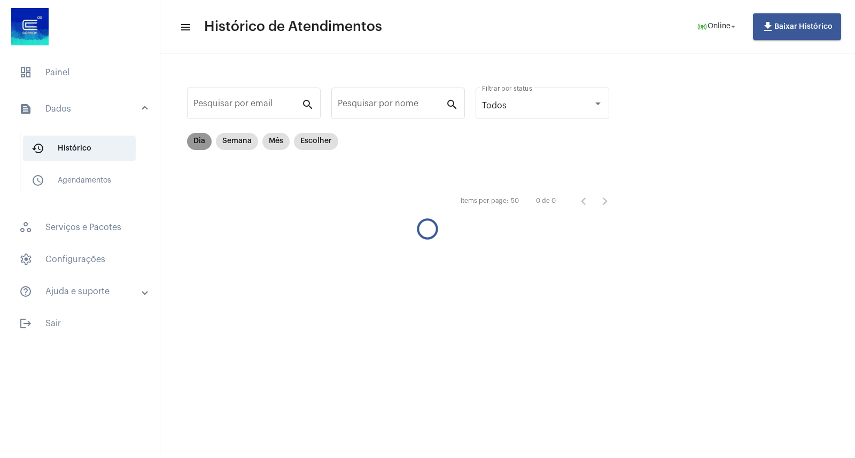
click at [193, 139] on mat-chip "Dia" at bounding box center [199, 141] width 25 height 17
click at [198, 125] on div "Pesquisar por email search" at bounding box center [254, 109] width 134 height 43
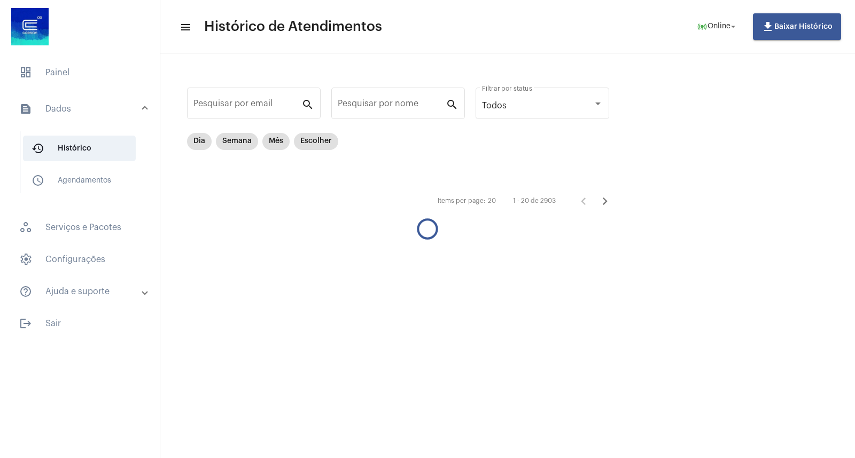
click at [198, 125] on div "Pesquisar por email search" at bounding box center [254, 109] width 134 height 43
click at [197, 134] on mat-chip "Dia" at bounding box center [199, 141] width 25 height 17
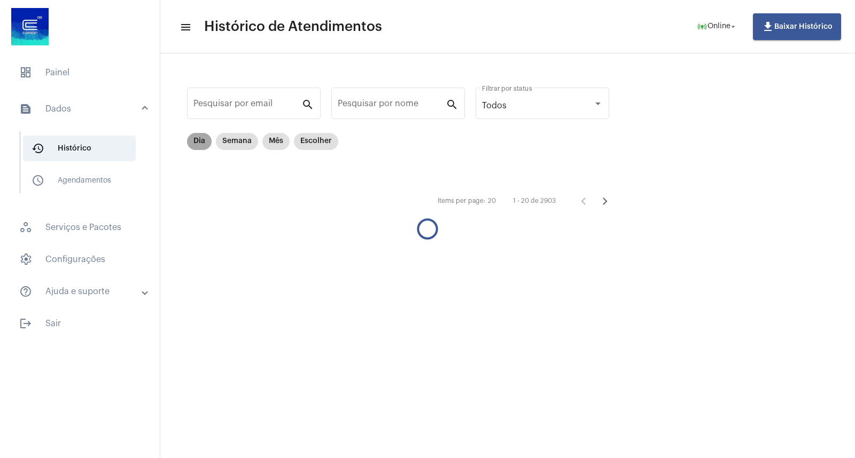
click at [195, 138] on mat-chip "Dia" at bounding box center [199, 141] width 25 height 17
click at [196, 138] on mat-chip "Dia" at bounding box center [199, 141] width 25 height 17
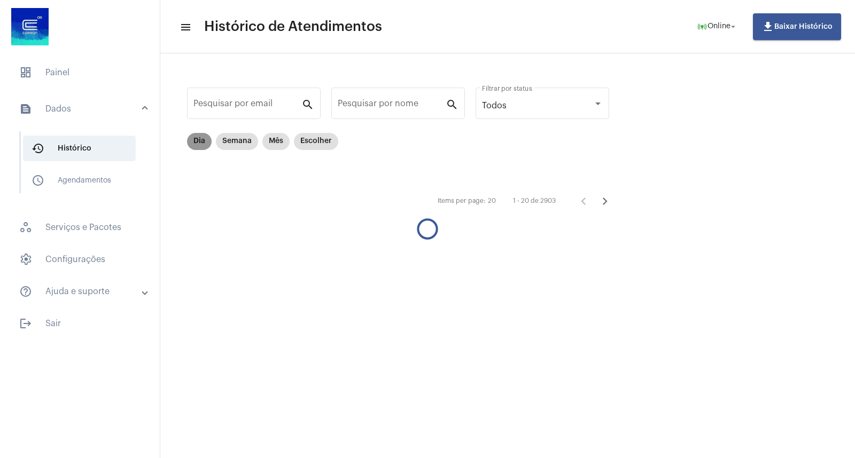
click at [196, 138] on mat-chip "Dia" at bounding box center [199, 141] width 25 height 17
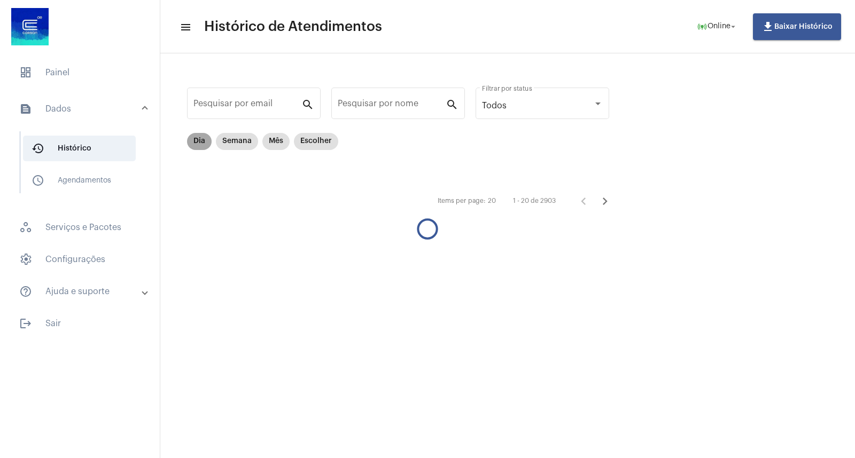
click at [196, 138] on mat-chip "Dia" at bounding box center [199, 141] width 25 height 17
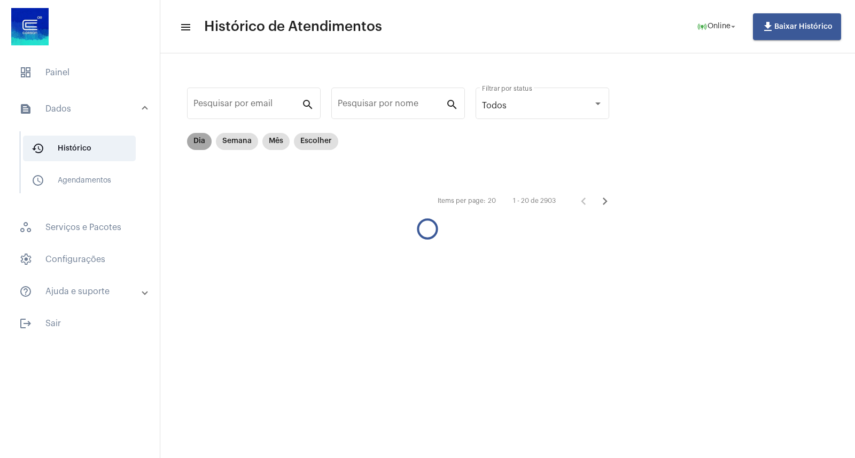
click at [196, 138] on mat-chip "Dia" at bounding box center [199, 141] width 25 height 17
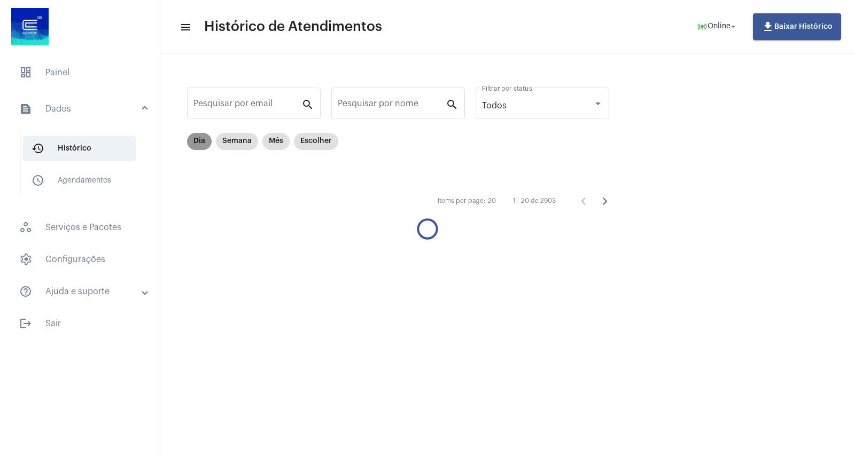
click at [196, 138] on mat-chip "Dia" at bounding box center [199, 141] width 25 height 17
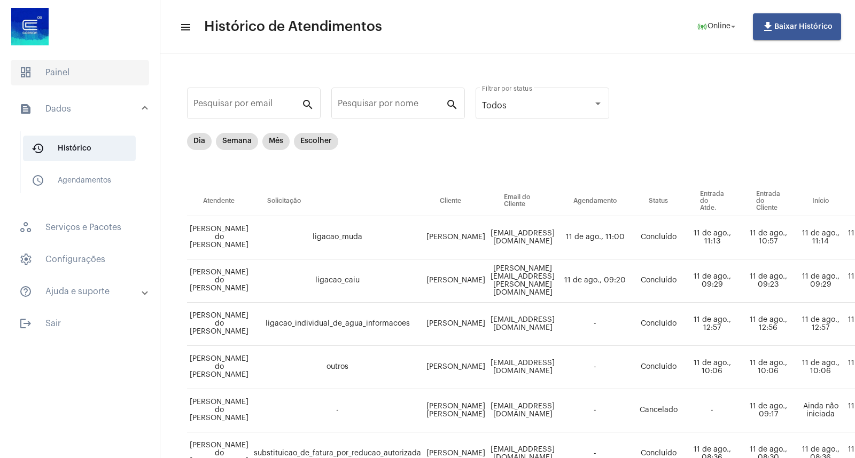
click at [93, 69] on span "dashboard Painel" at bounding box center [80, 73] width 138 height 26
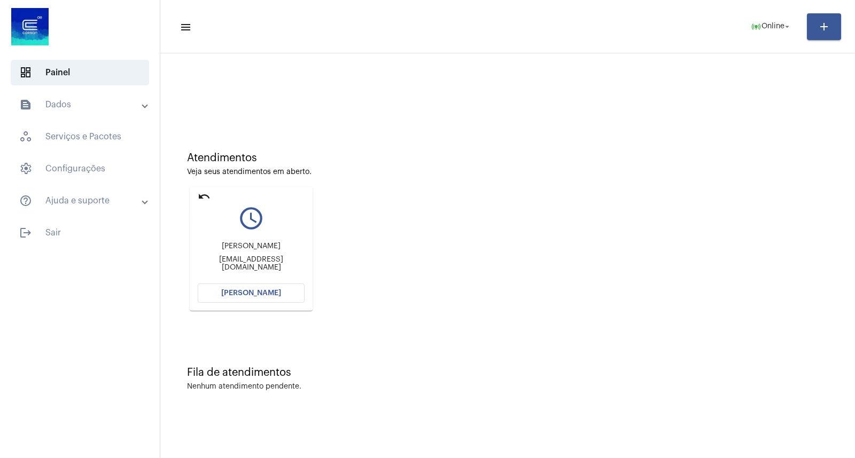
click at [203, 191] on mat-icon "undo" at bounding box center [204, 196] width 13 height 13
click at [201, 194] on mat-icon "undo" at bounding box center [204, 196] width 13 height 13
click at [205, 195] on mat-icon "undo" at bounding box center [204, 196] width 13 height 13
click at [201, 195] on mat-icon "undo" at bounding box center [204, 196] width 13 height 13
click at [768, 33] on span "online_prediction Online arrow_drop_down" at bounding box center [771, 26] width 41 height 19
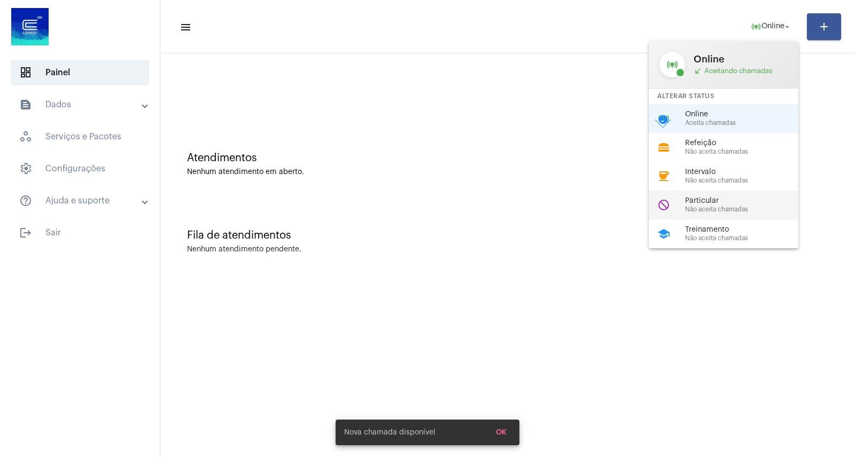
click at [685, 201] on span "Particular" at bounding box center [746, 201] width 122 height 8
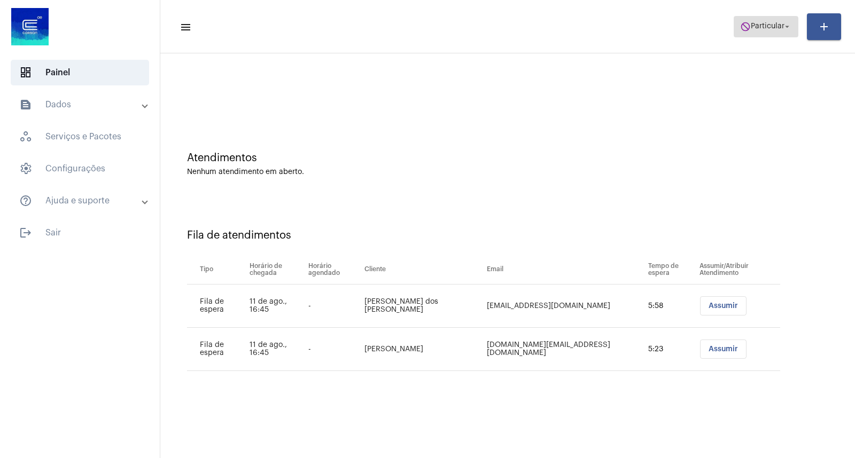
click at [757, 29] on span "Particular" at bounding box center [768, 26] width 34 height 7
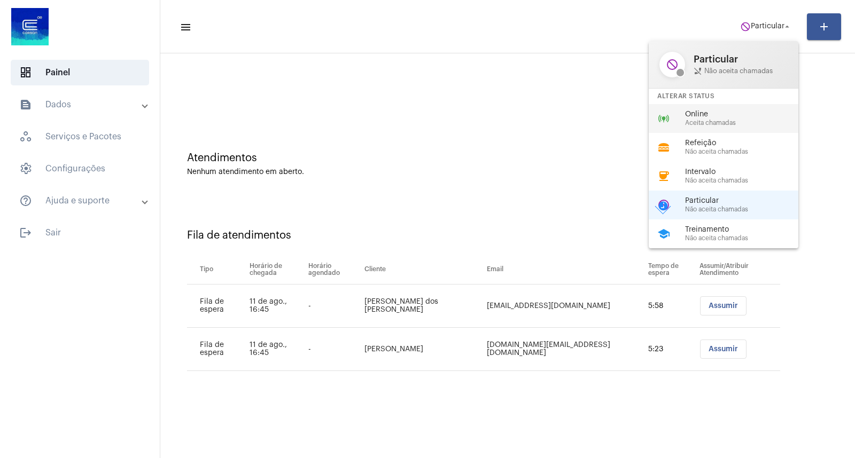
click at [723, 112] on span "Online" at bounding box center [746, 115] width 122 height 8
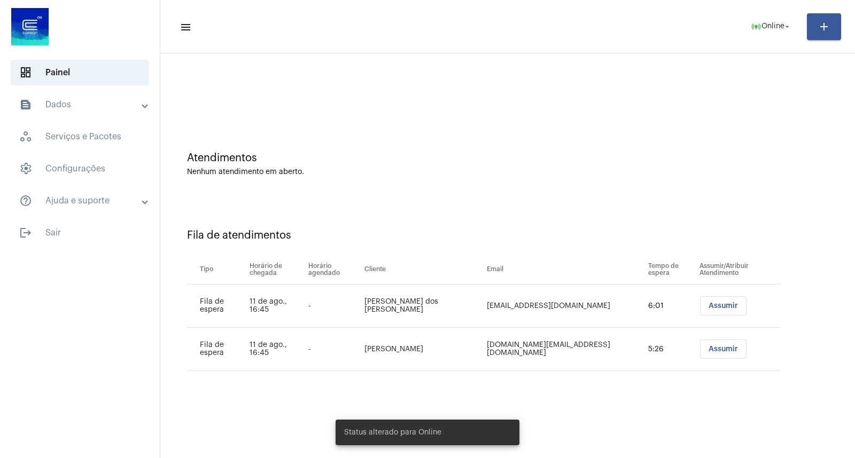
click at [705, 312] on button "Assumir" at bounding box center [723, 306] width 46 height 19
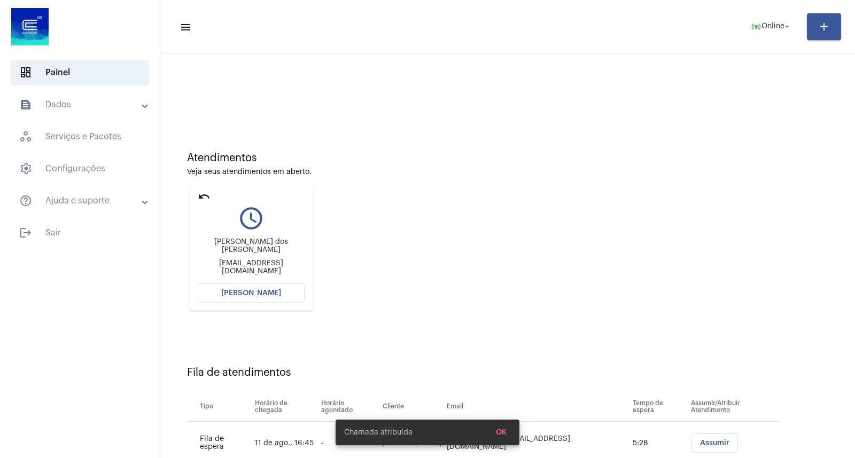
click at [291, 291] on button "[PERSON_NAME]" at bounding box center [251, 293] width 107 height 19
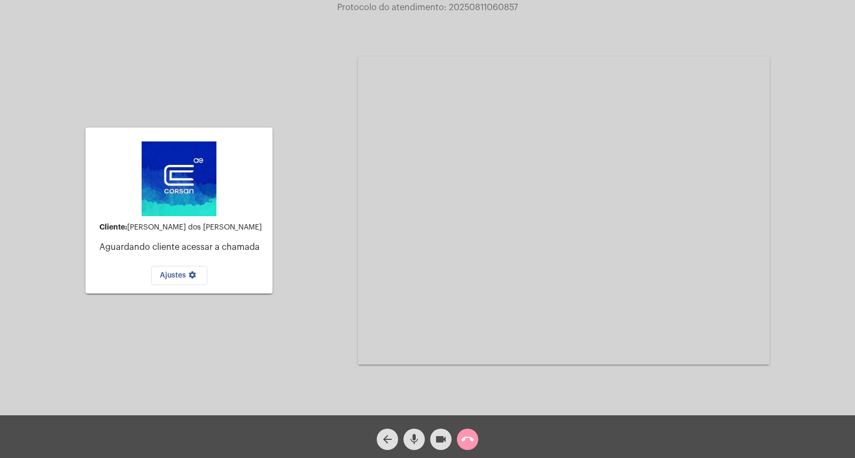
click at [457, 427] on div "call_end" at bounding box center [467, 437] width 27 height 27
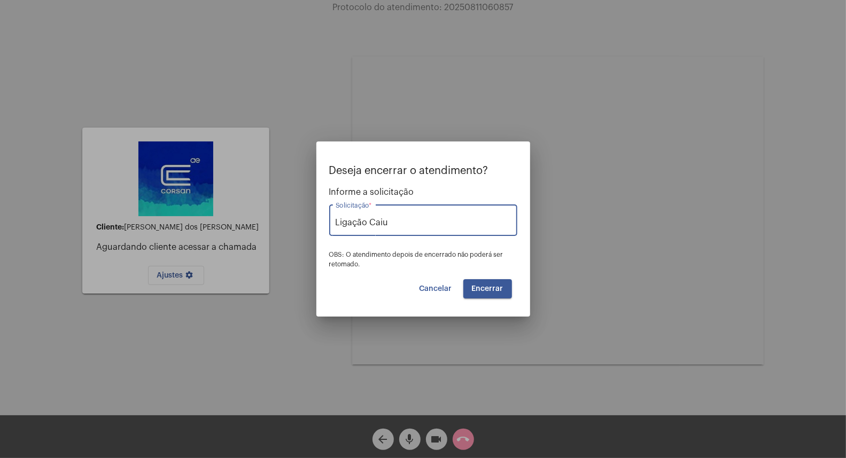
drag, startPoint x: 356, startPoint y: 227, endPoint x: 399, endPoint y: 209, distance: 46.5
click at [271, 232] on div "Deseja encerrar o atendimento? Informe a solicitação Ligação Caiu Solicitação *…" at bounding box center [423, 229] width 846 height 458
type input "Ligação Caiu"
click at [431, 207] on div "Ligação Caiu Solicitação *" at bounding box center [423, 220] width 175 height 34
click at [431, 240] on span "Ligação Caiu" at bounding box center [423, 250] width 171 height 26
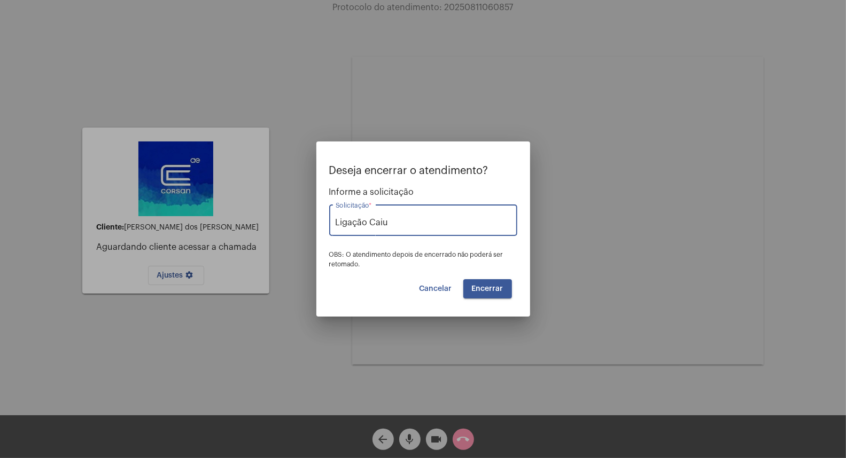
click at [437, 218] on input "Ligação Caiu" at bounding box center [423, 223] width 175 height 10
click at [448, 258] on span "Ligação Caiu" at bounding box center [423, 250] width 171 height 26
click at [494, 282] on button "Encerrar" at bounding box center [487, 288] width 49 height 19
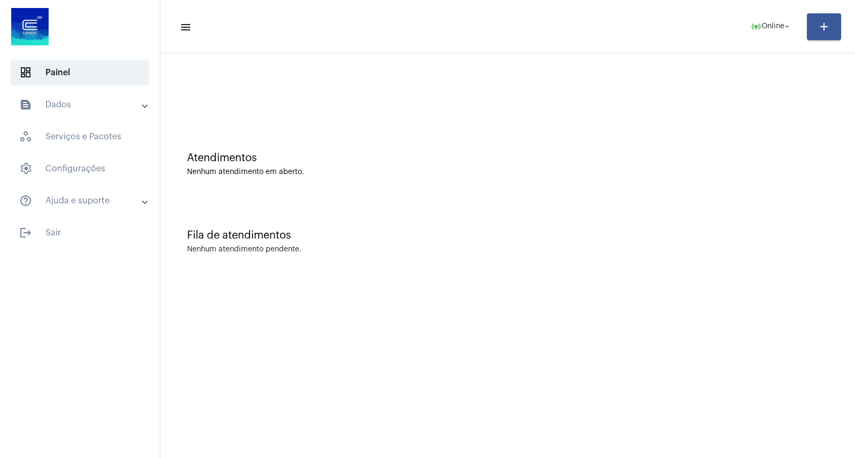
click at [721, 260] on div "Fila de atendimentos Nenhum atendimento pendente." at bounding box center [508, 236] width 684 height 77
click at [108, 119] on mat-accordion "text_snippet_outlined Dados history_outlined Histórico schedule_outlined Agenda…" at bounding box center [80, 153] width 160 height 122
click at [110, 113] on mat-expansion-panel-header "text_snippet_outlined Dados" at bounding box center [82, 105] width 153 height 26
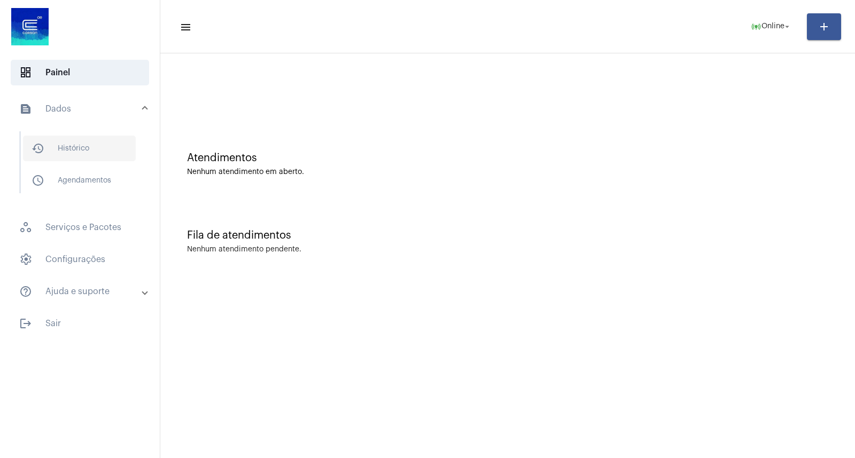
click at [114, 141] on span "history_outlined Histórico" at bounding box center [79, 149] width 113 height 26
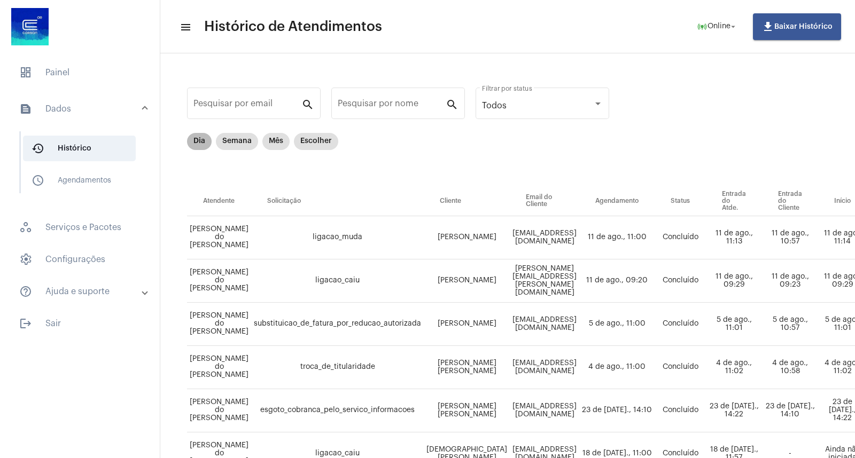
click at [209, 137] on mat-chip "Dia" at bounding box center [199, 141] width 25 height 17
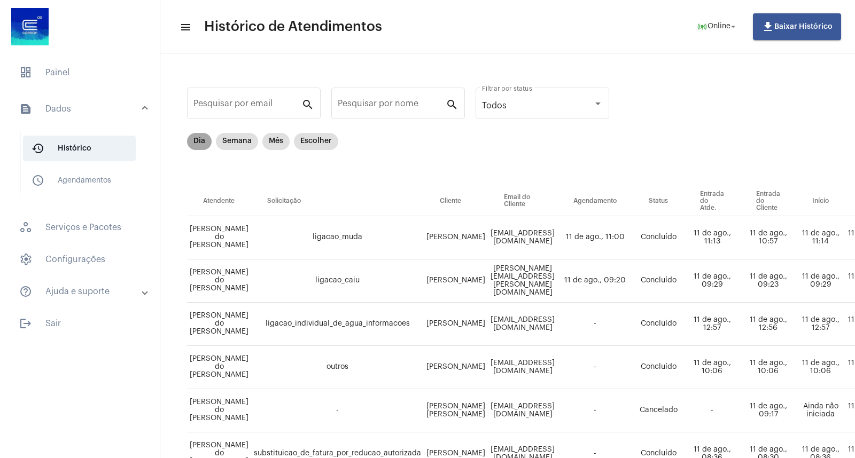
click at [206, 142] on mat-chip "Dia" at bounding box center [199, 141] width 25 height 17
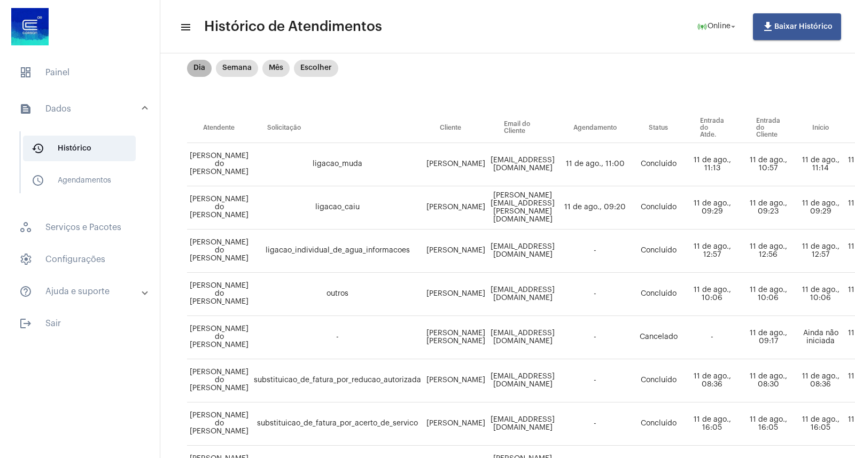
scroll to position [52, 0]
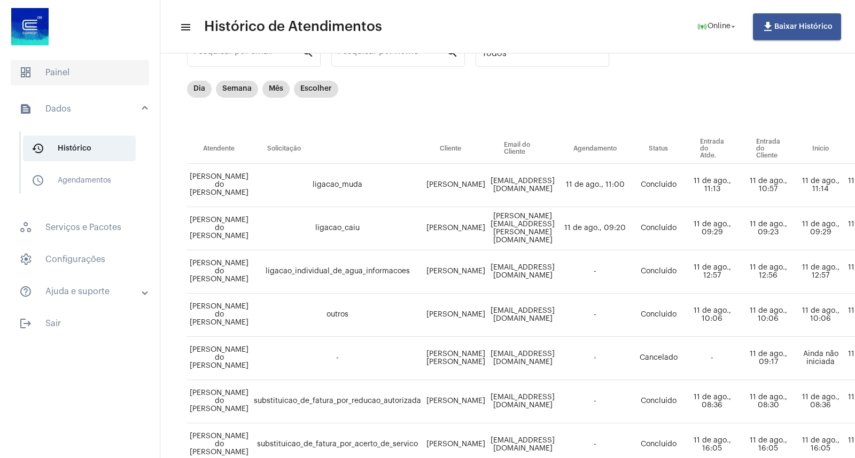
click at [99, 84] on span "dashboard Painel" at bounding box center [80, 73] width 138 height 26
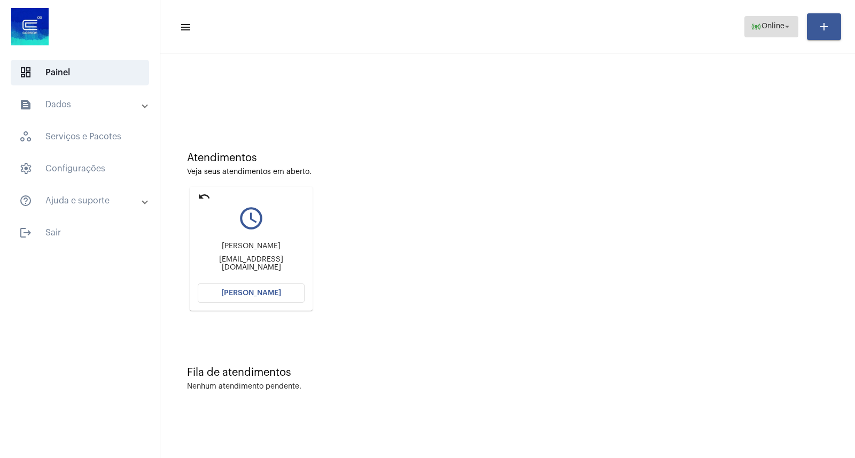
click at [751, 23] on mat-icon "online_prediction" at bounding box center [756, 26] width 11 height 11
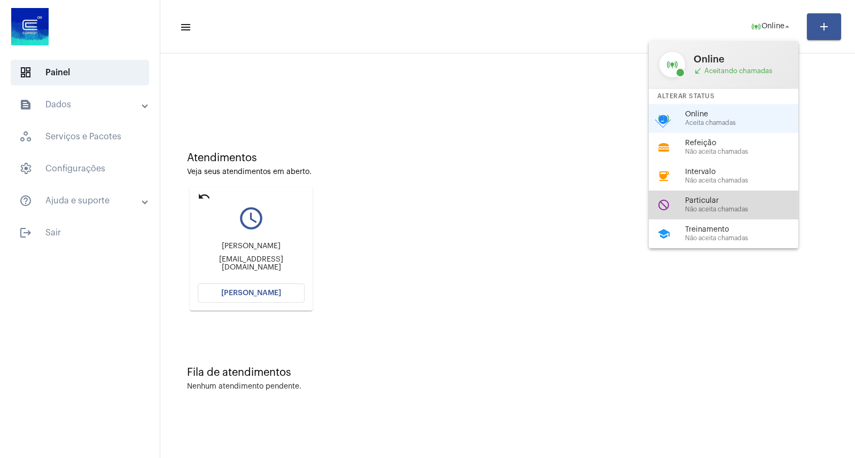
click at [713, 212] on span "Não aceita chamadas" at bounding box center [746, 209] width 122 height 7
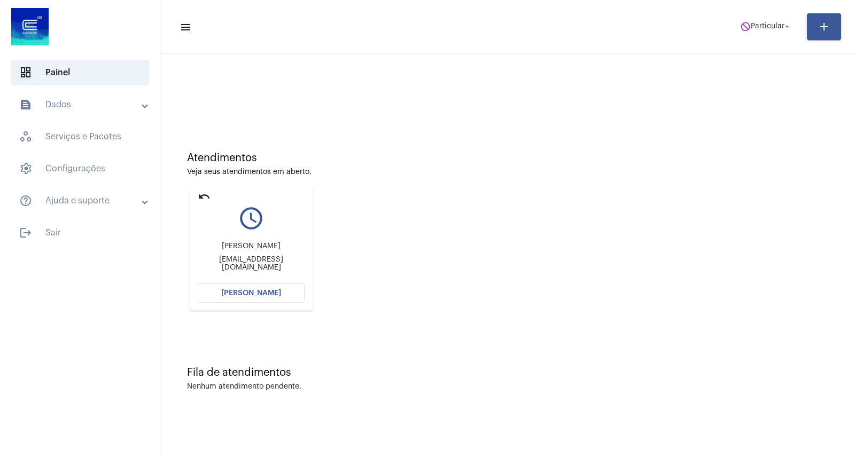
click at [203, 195] on mat-icon "undo" at bounding box center [204, 196] width 13 height 13
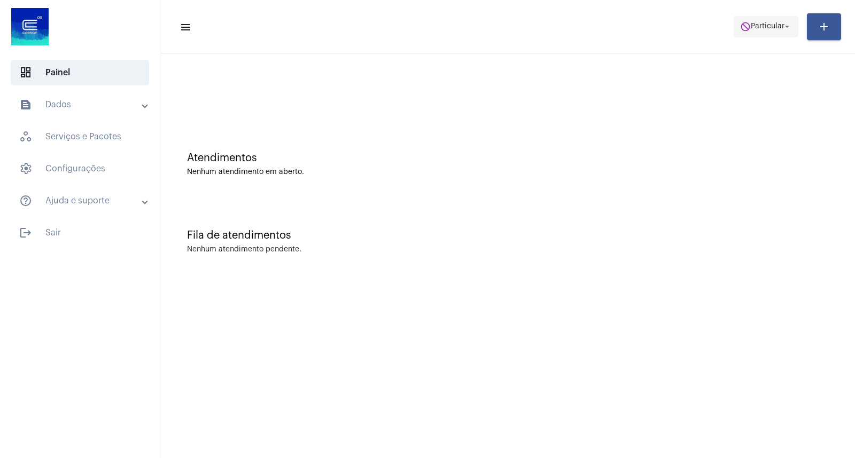
click at [742, 30] on mat-icon "do_not_disturb" at bounding box center [745, 26] width 11 height 11
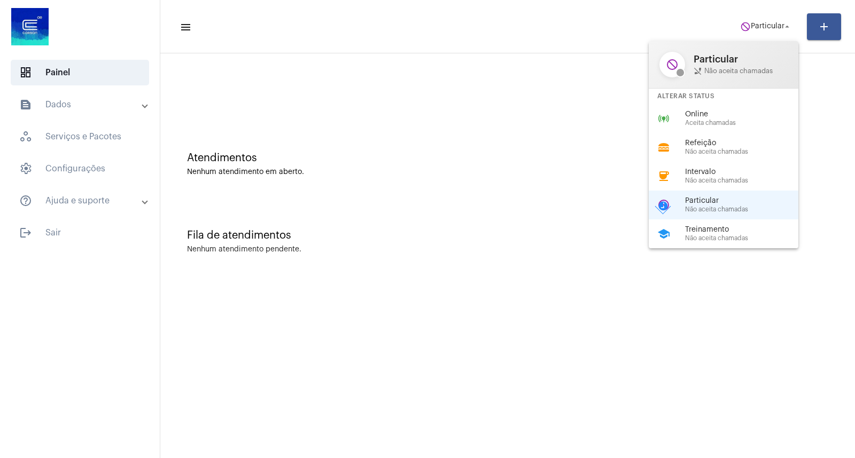
click at [695, 104] on div "Alterar Status" at bounding box center [724, 96] width 150 height 15
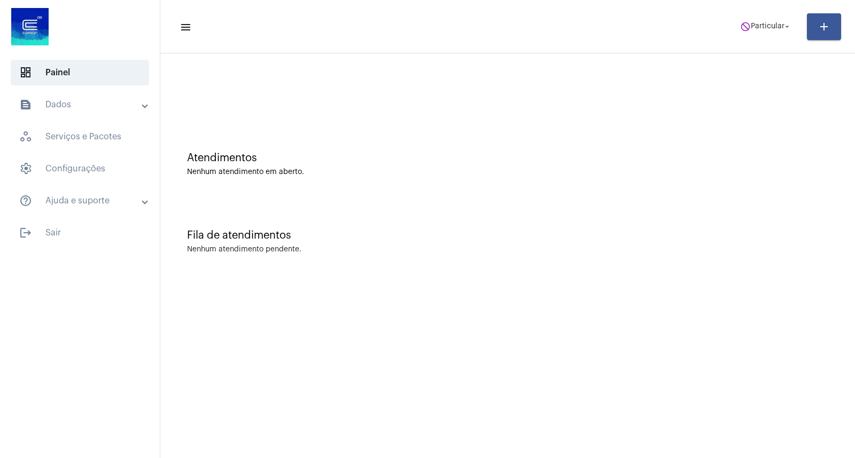
click at [696, 115] on div at bounding box center [508, 89] width 684 height 61
click at [767, 30] on span "do_not_disturb Particular arrow_drop_down" at bounding box center [766, 26] width 52 height 19
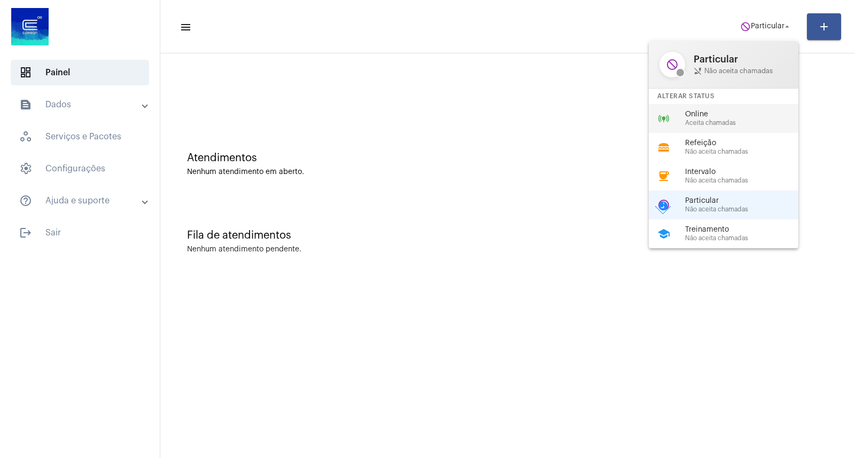
click at [725, 115] on span "Online" at bounding box center [746, 115] width 122 height 8
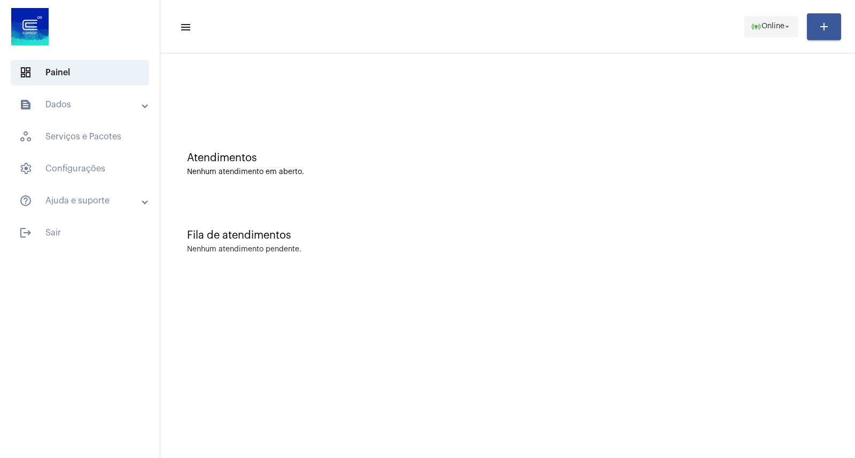
click at [792, 31] on button "online_prediction Online arrow_drop_down" at bounding box center [771, 26] width 54 height 21
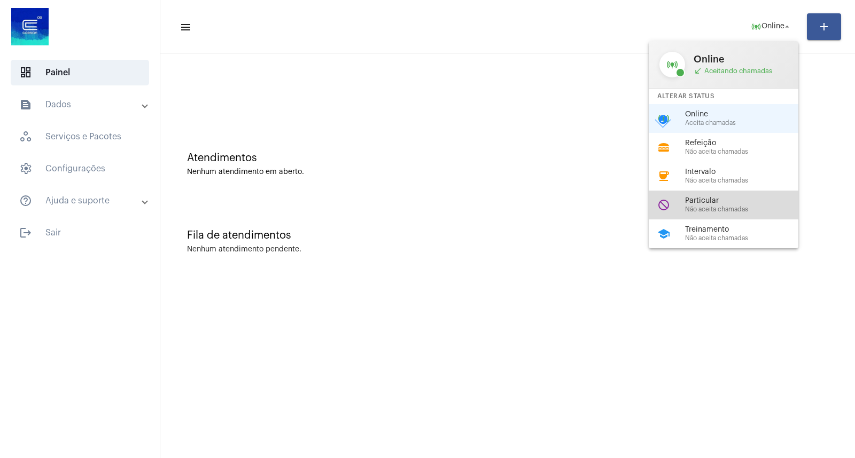
click at [712, 211] on span "Não aceita chamadas" at bounding box center [746, 209] width 122 height 7
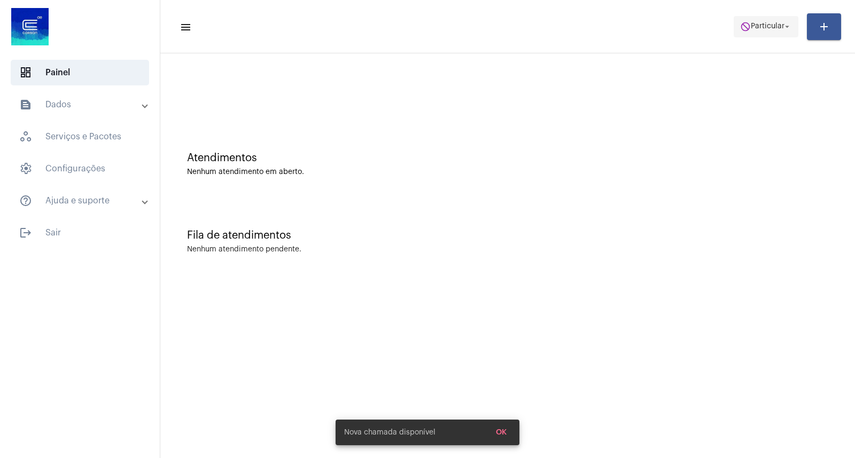
click at [756, 33] on span "do_not_disturb Particular arrow_drop_down" at bounding box center [766, 26] width 52 height 19
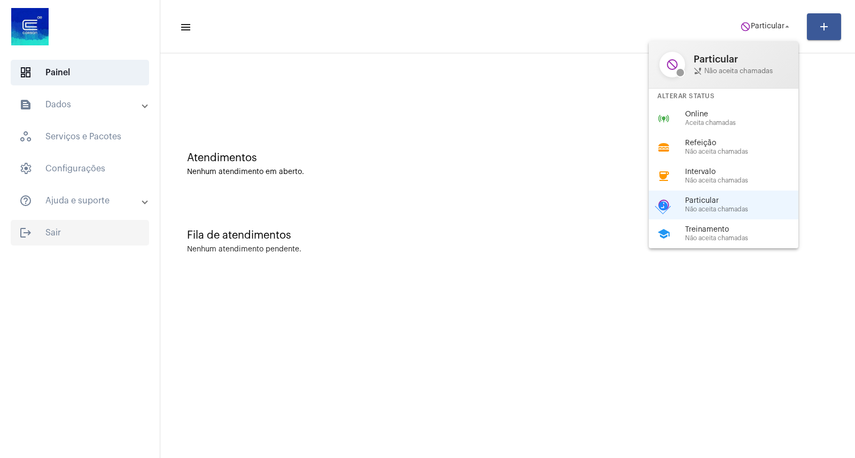
click at [93, 230] on div at bounding box center [427, 229] width 855 height 458
click at [86, 234] on span "logout Sair" at bounding box center [80, 233] width 138 height 26
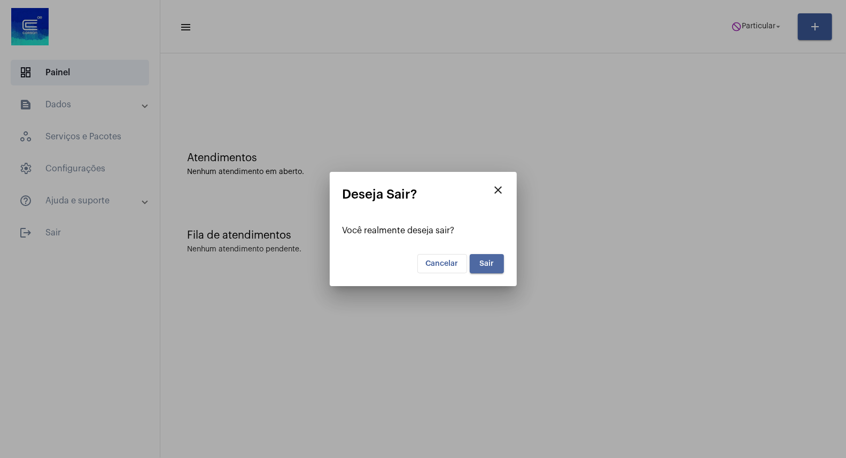
click at [500, 265] on button "Sair" at bounding box center [487, 263] width 34 height 19
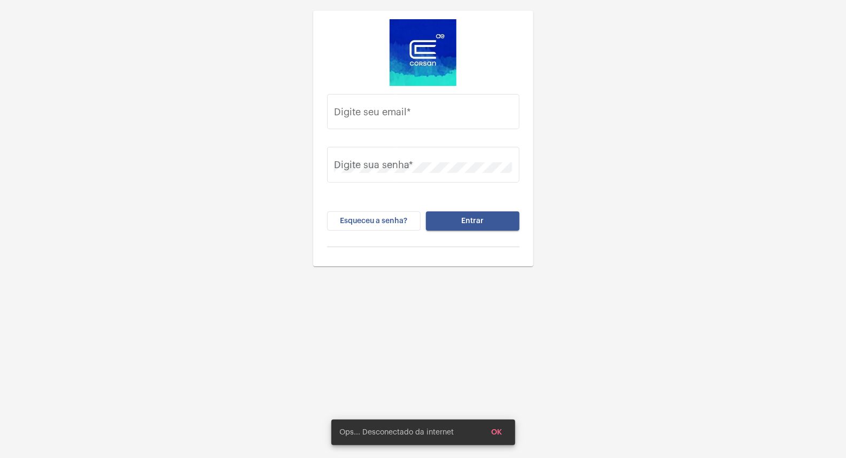
type input "[PERSON_NAME][EMAIL_ADDRESS][PERSON_NAME][DOMAIN_NAME]"
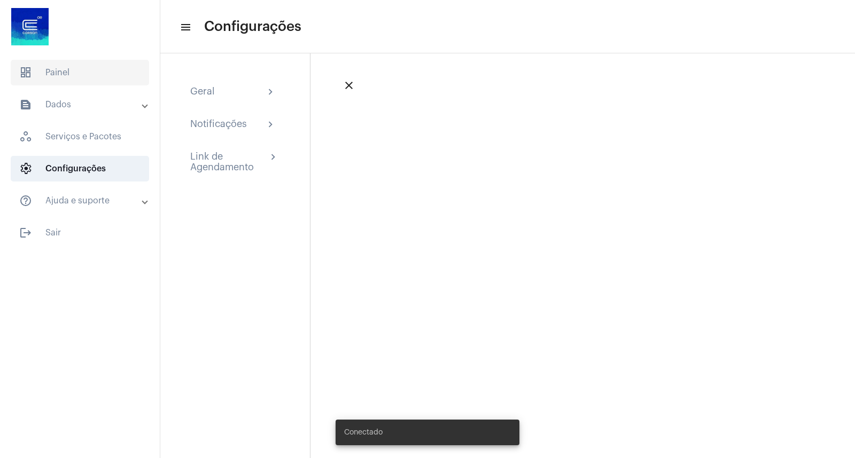
click at [92, 84] on span "dashboard Painel" at bounding box center [80, 73] width 138 height 26
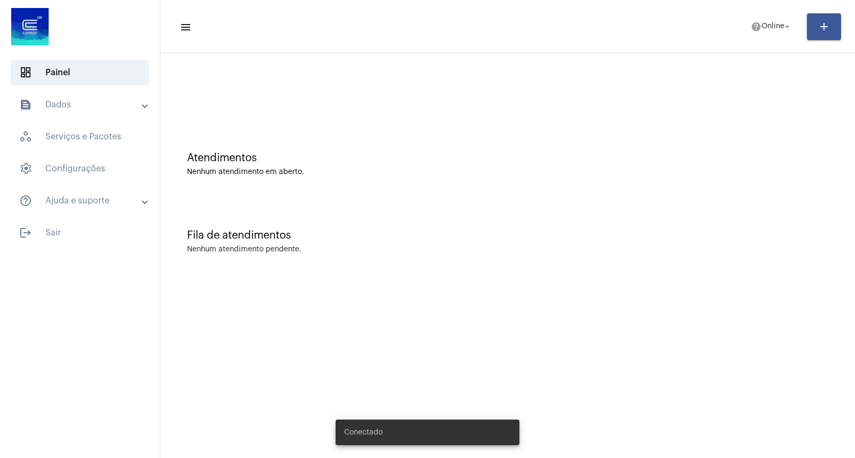
click at [111, 97] on mat-expansion-panel-header "text_snippet_outlined Dados" at bounding box center [82, 105] width 153 height 26
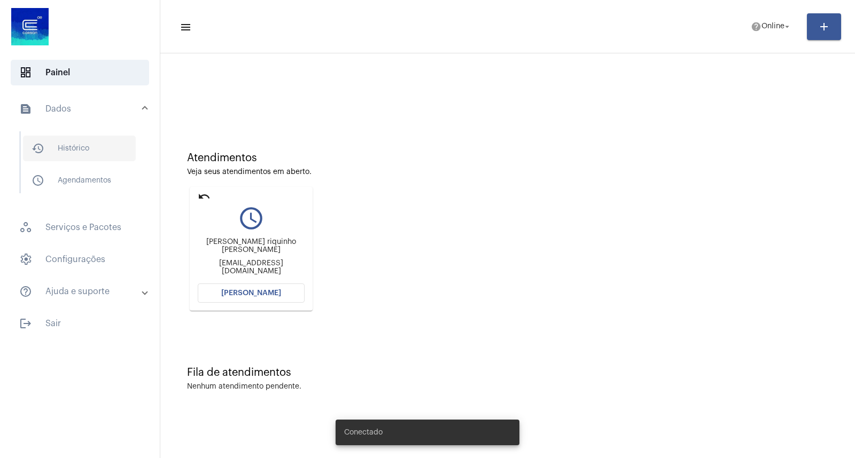
click at [114, 142] on span "history_outlined Histórico" at bounding box center [79, 149] width 113 height 26
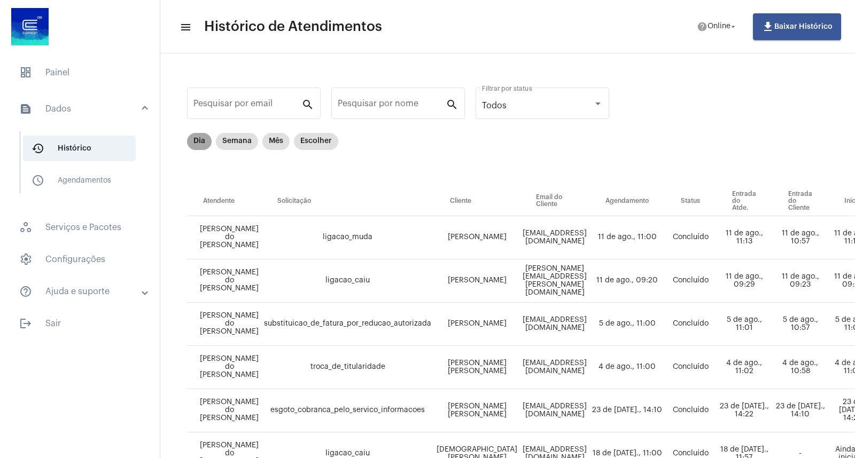
click at [199, 141] on mat-chip "Dia" at bounding box center [199, 141] width 25 height 17
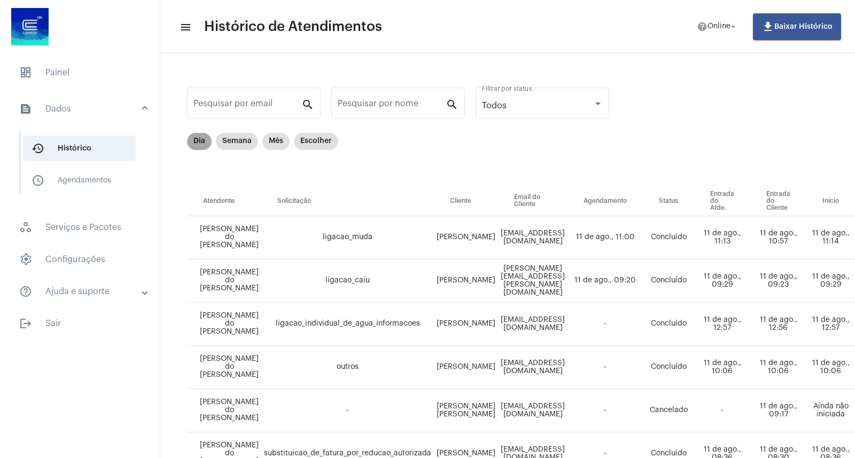
click at [202, 137] on mat-chip "Dia" at bounding box center [199, 141] width 25 height 17
click at [191, 137] on mat-chip "Dia" at bounding box center [199, 141] width 25 height 17
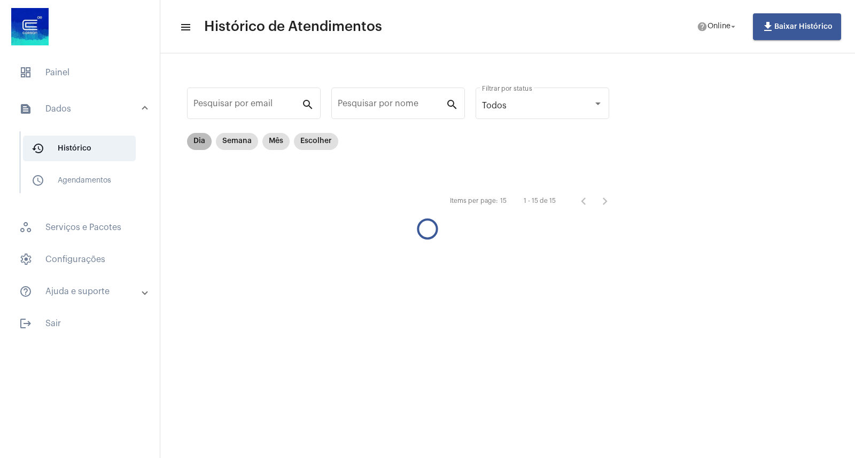
click at [195, 139] on mat-chip "Dia" at bounding box center [199, 141] width 25 height 17
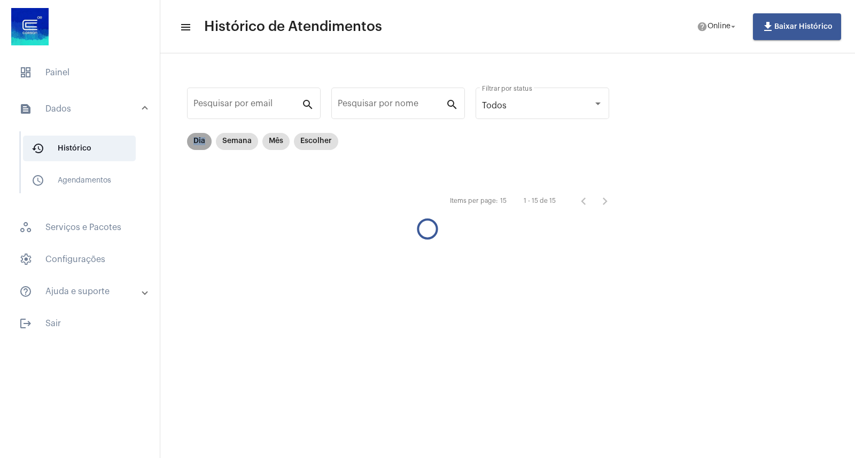
click at [195, 139] on mat-chip "Dia" at bounding box center [199, 141] width 25 height 17
click at [194, 142] on mat-chip "Dia" at bounding box center [199, 141] width 25 height 17
